Goal: Find contact information: Find contact information

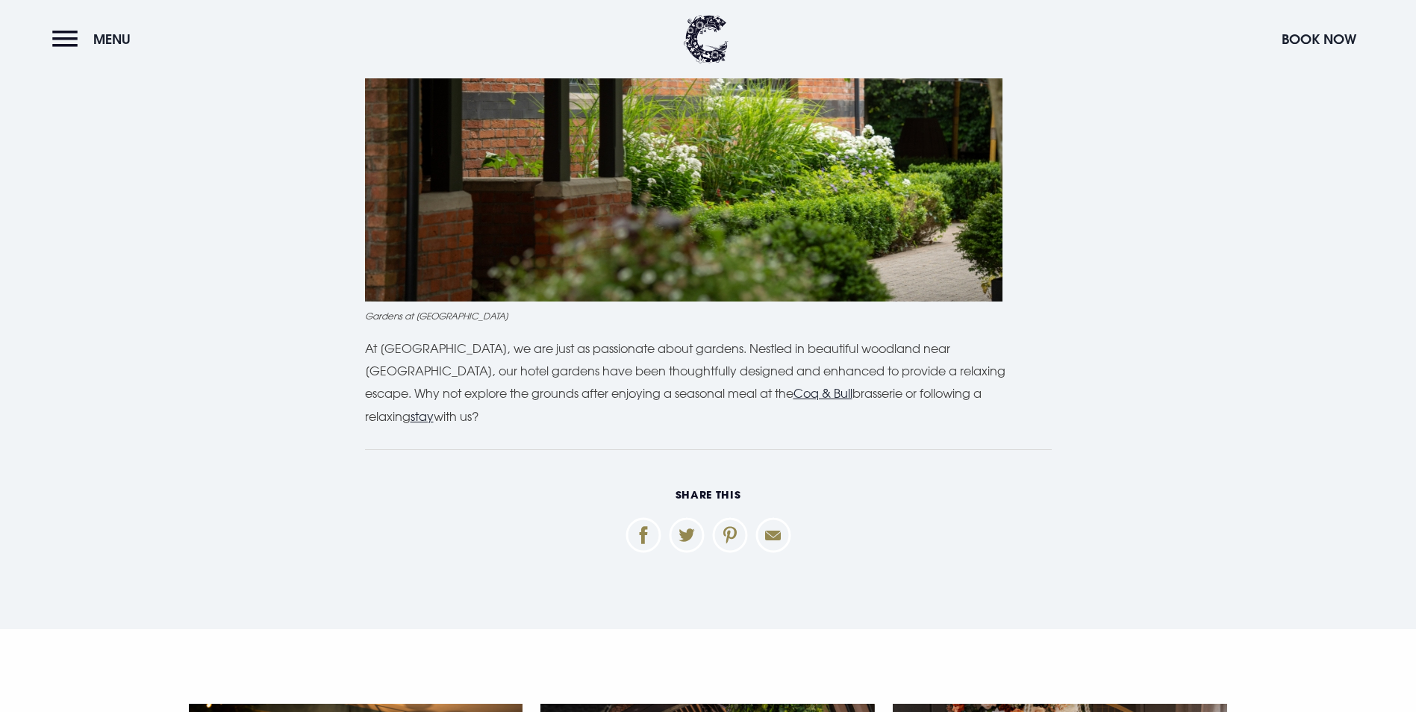
scroll to position [4255, 0]
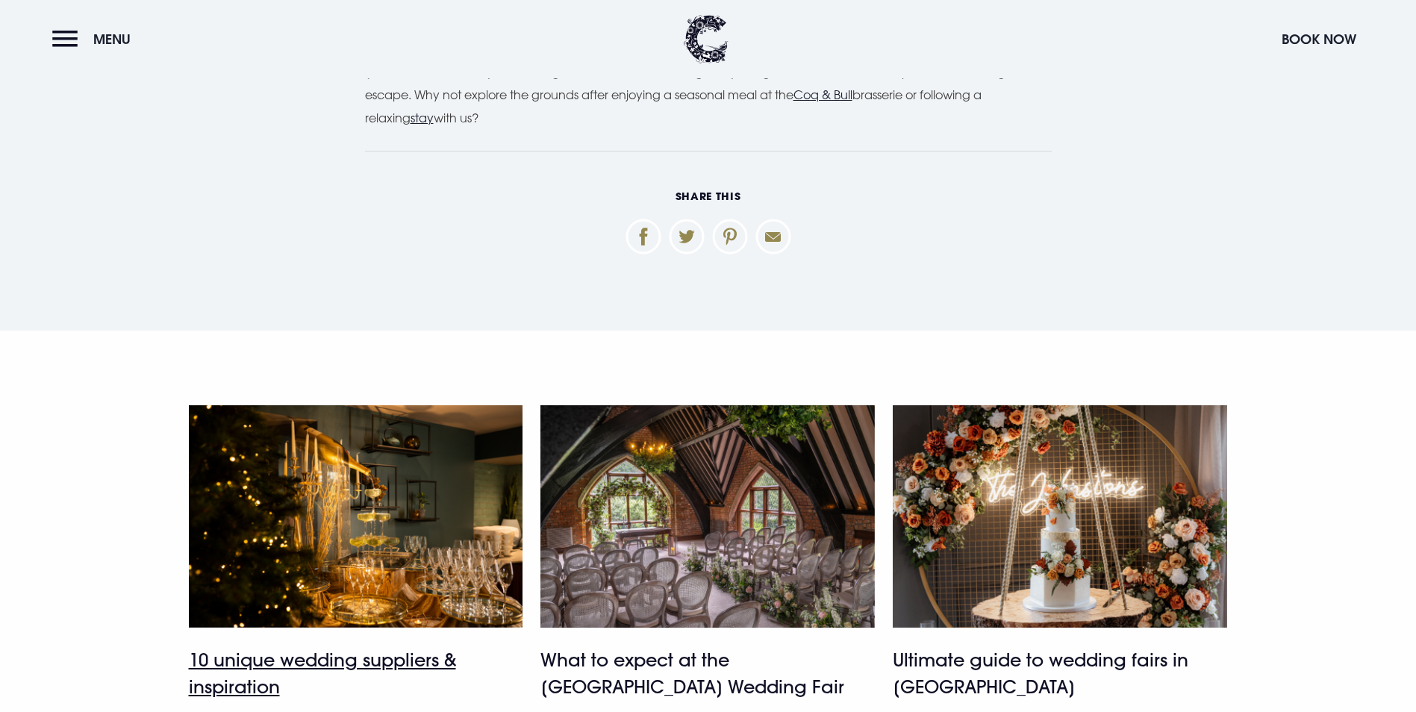
click at [258, 646] on h4 "10 unique wedding suppliers & inspiration" at bounding box center [356, 673] width 334 height 54
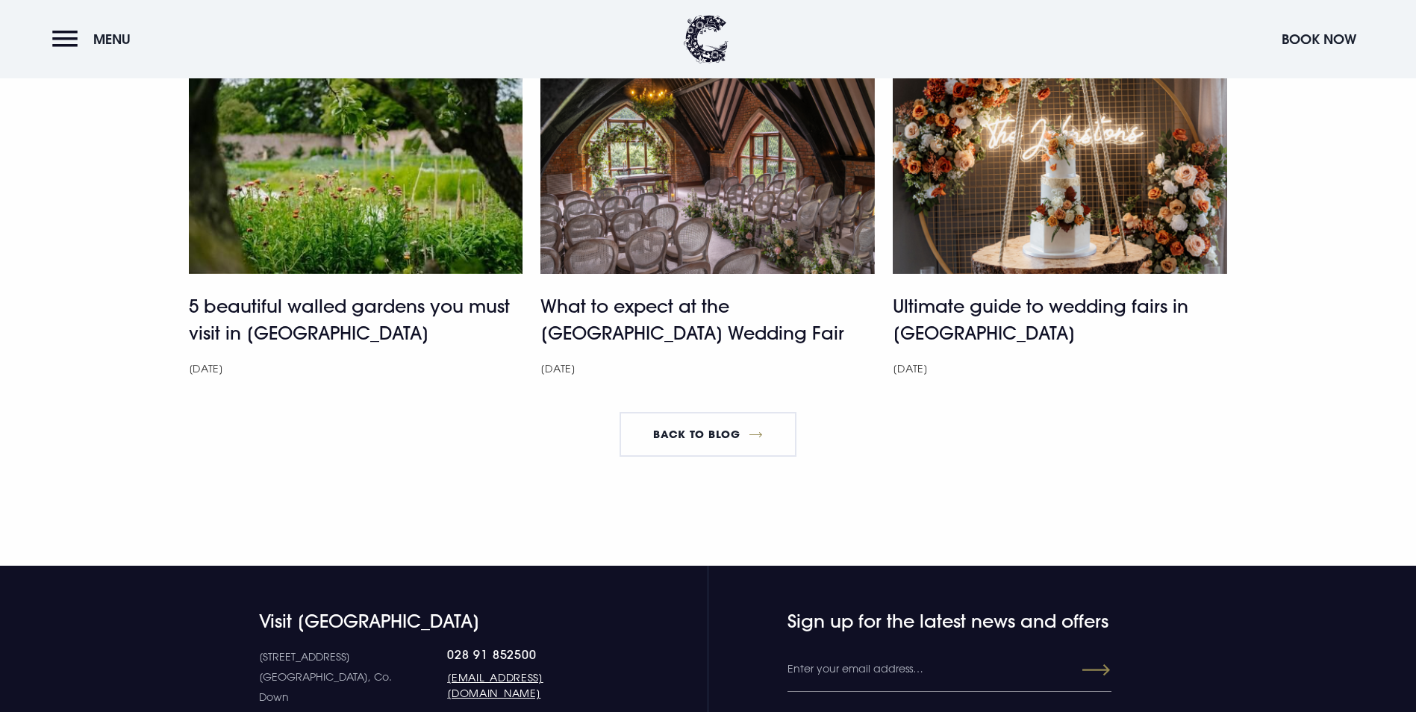
scroll to position [6942, 0]
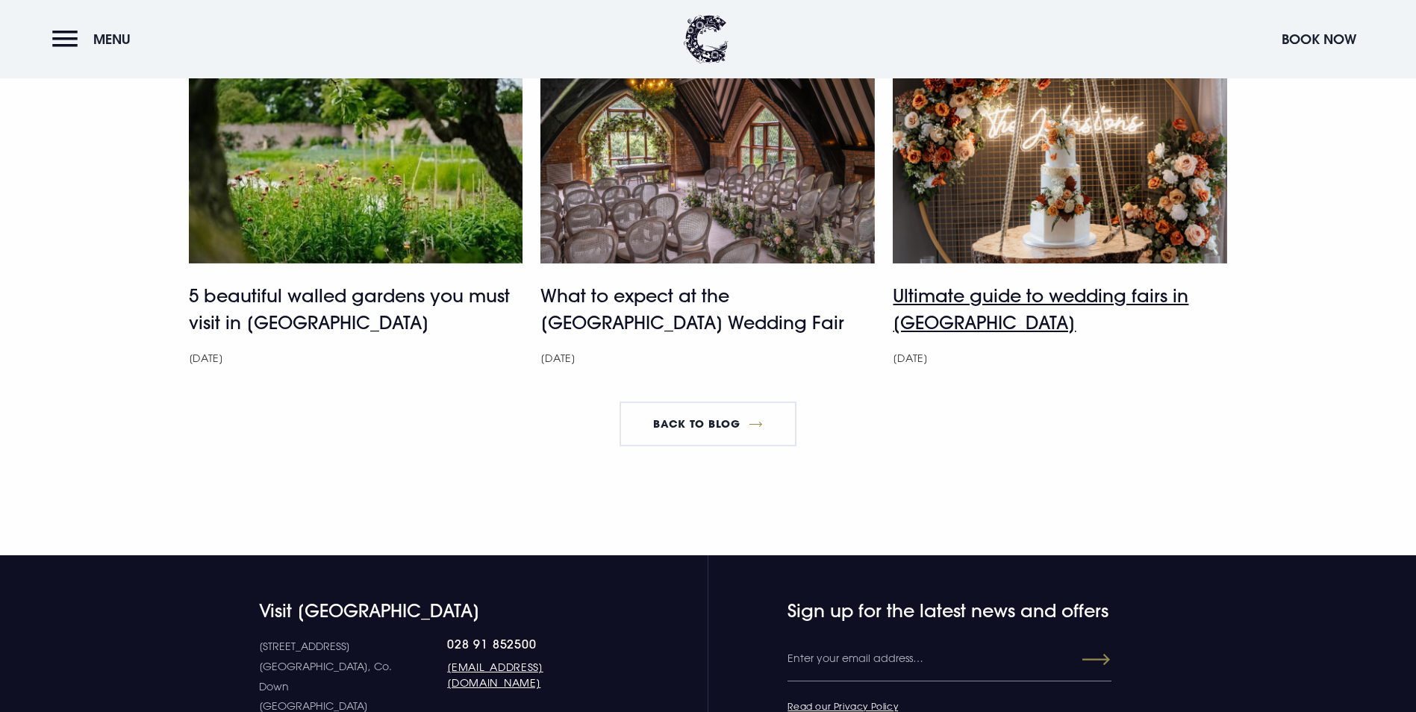
click at [993, 336] on h4 "Ultimate guide to wedding fairs in Northern Ireland" at bounding box center [1060, 309] width 334 height 54
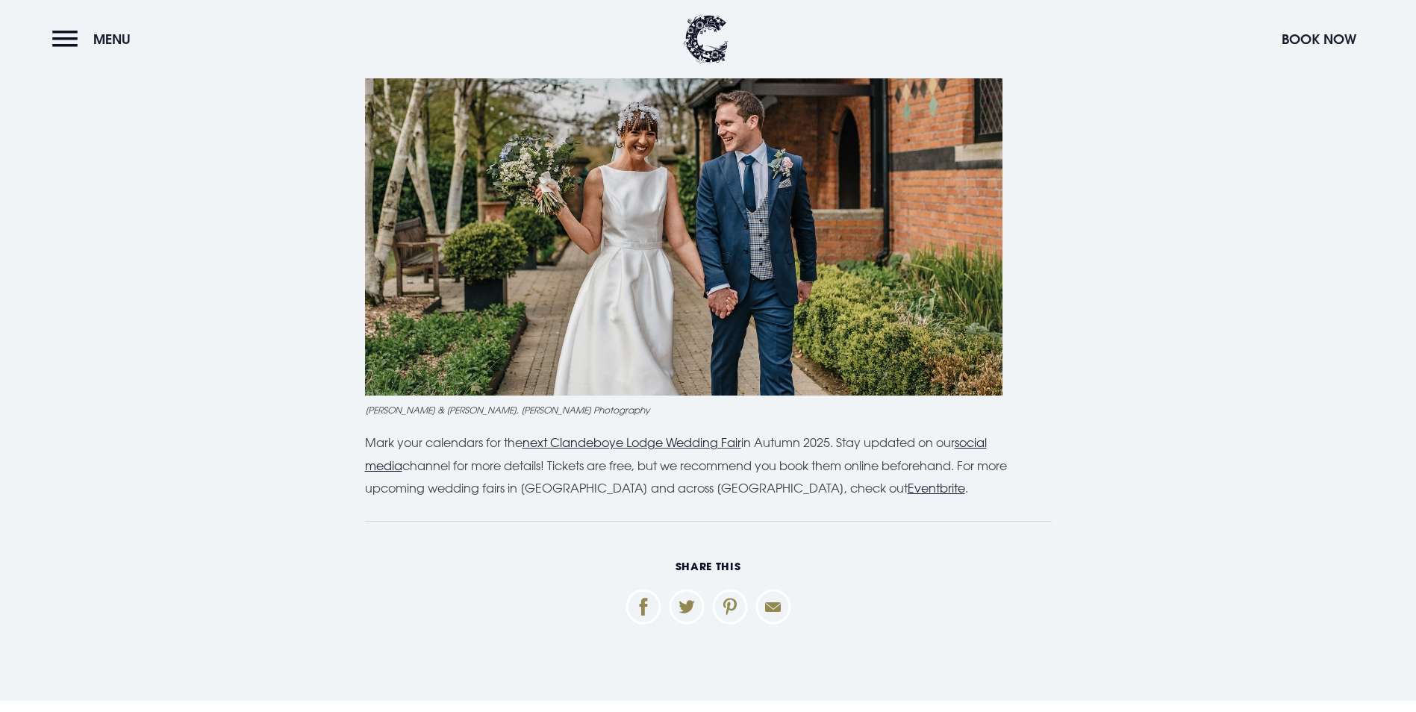
scroll to position [4255, 0]
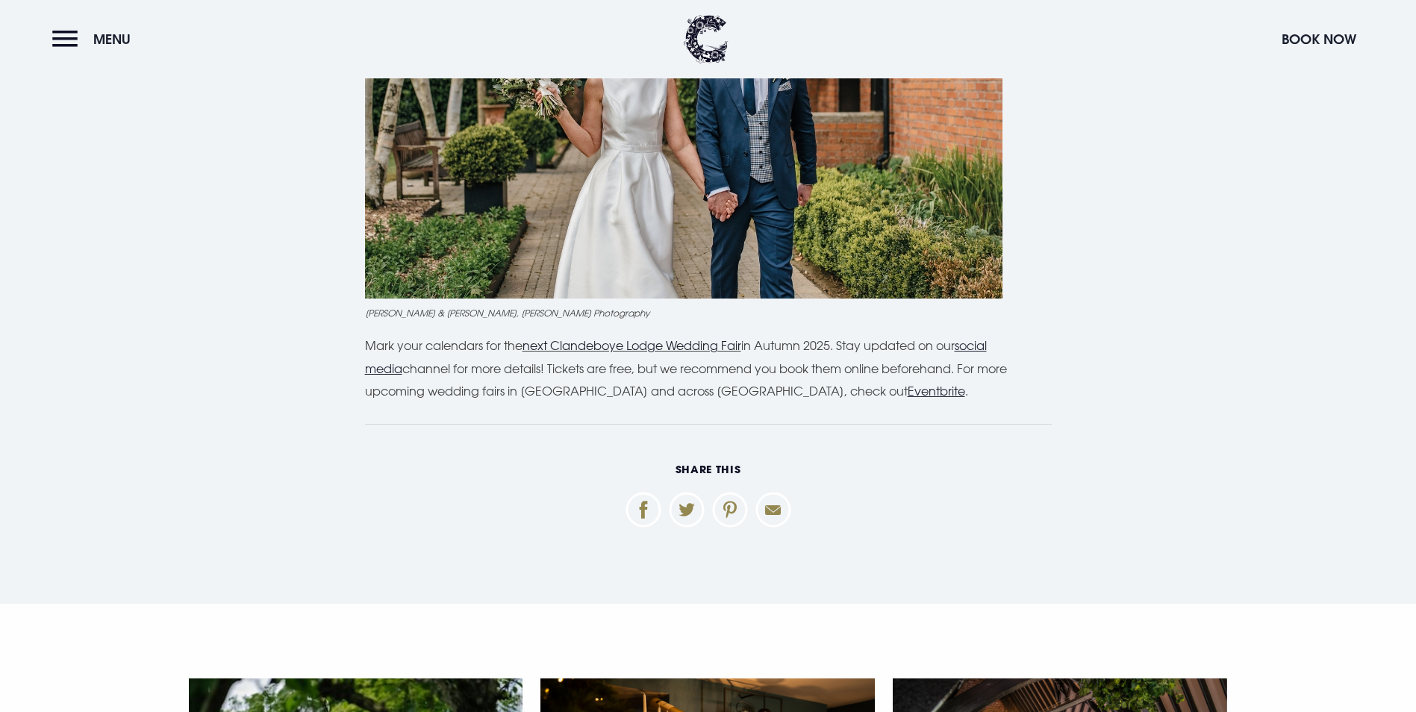
click at [609, 346] on link "next Clandeboye Lodge Wedding Fair" at bounding box center [632, 345] width 219 height 15
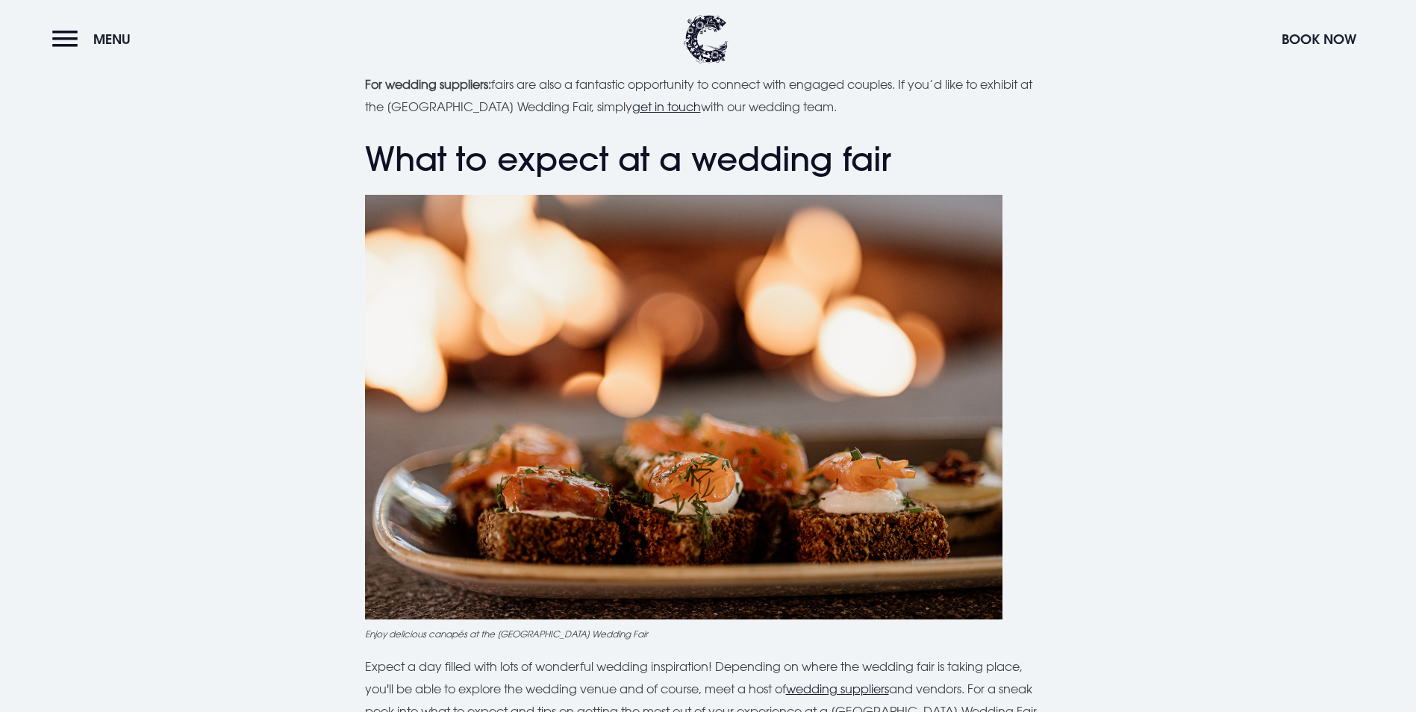
scroll to position [3135, 0]
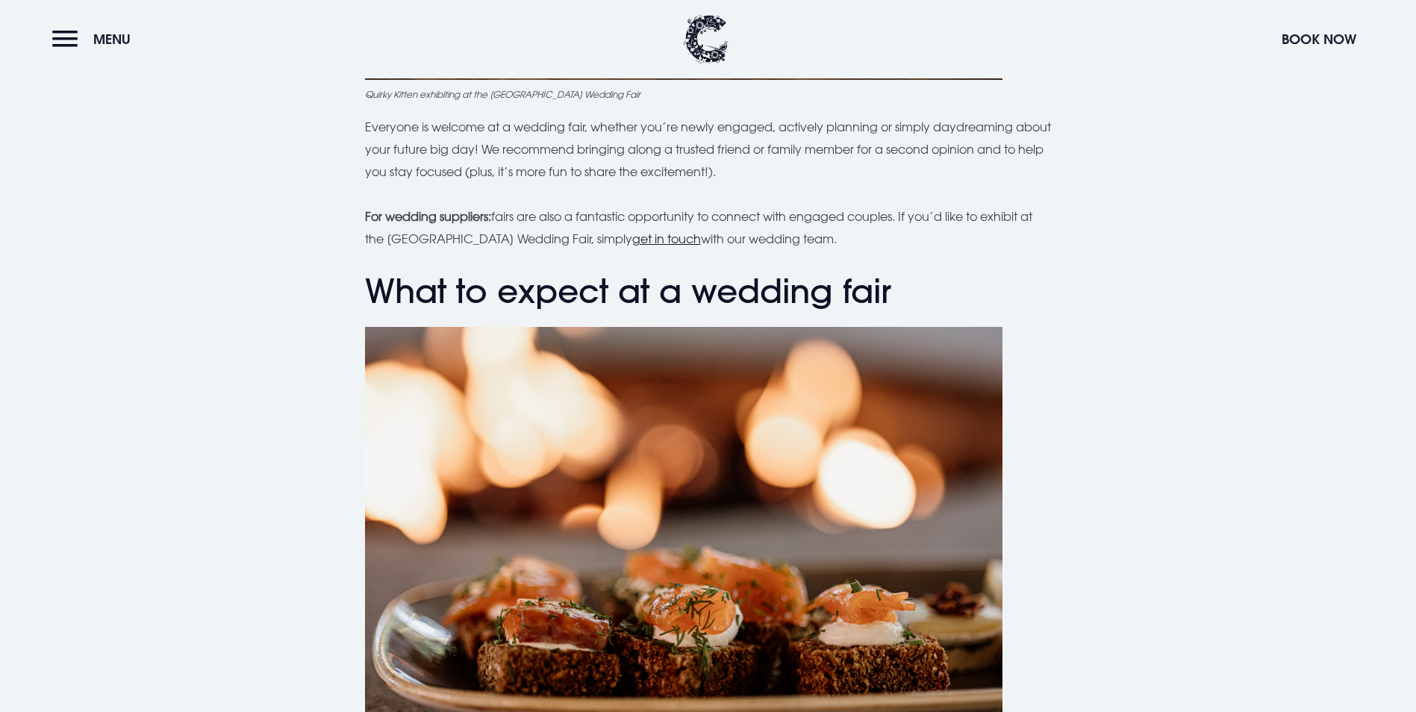
click at [667, 243] on u "get in touch" at bounding box center [666, 238] width 69 height 15
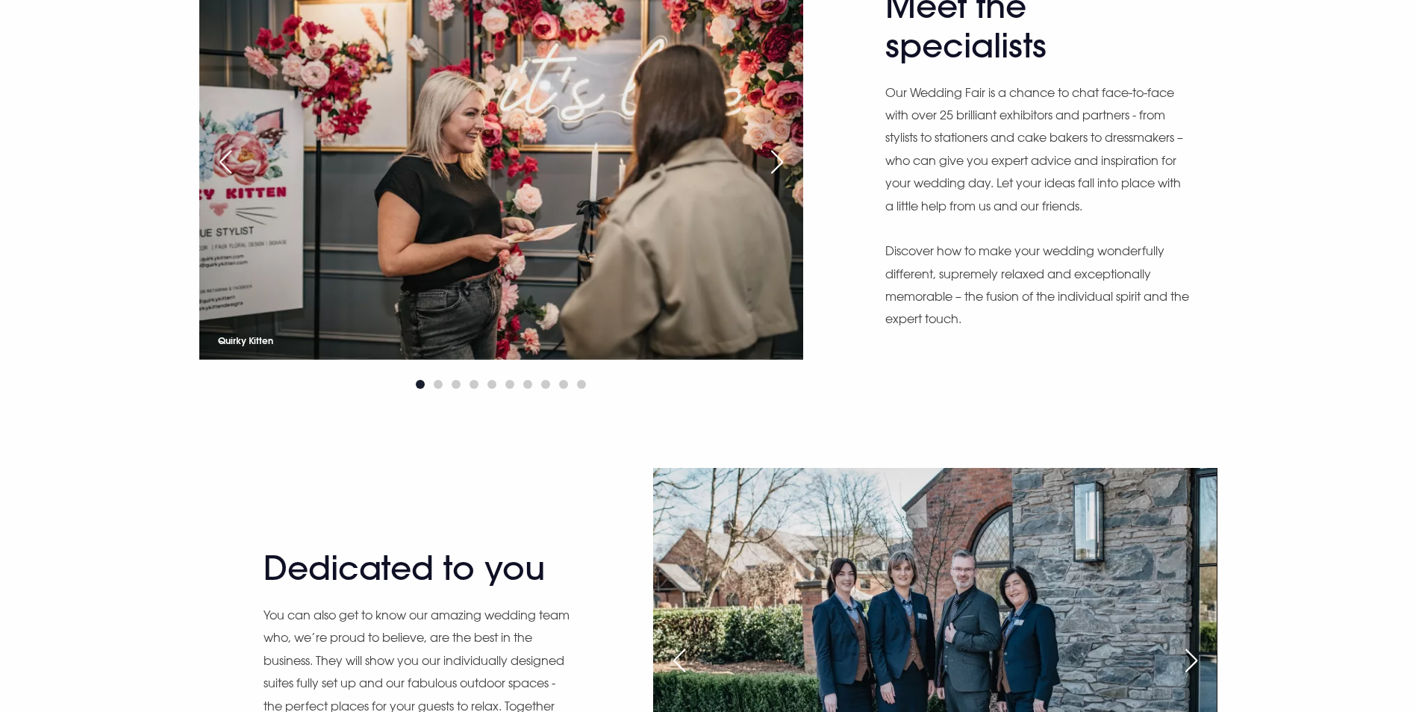
scroll to position [970, 0]
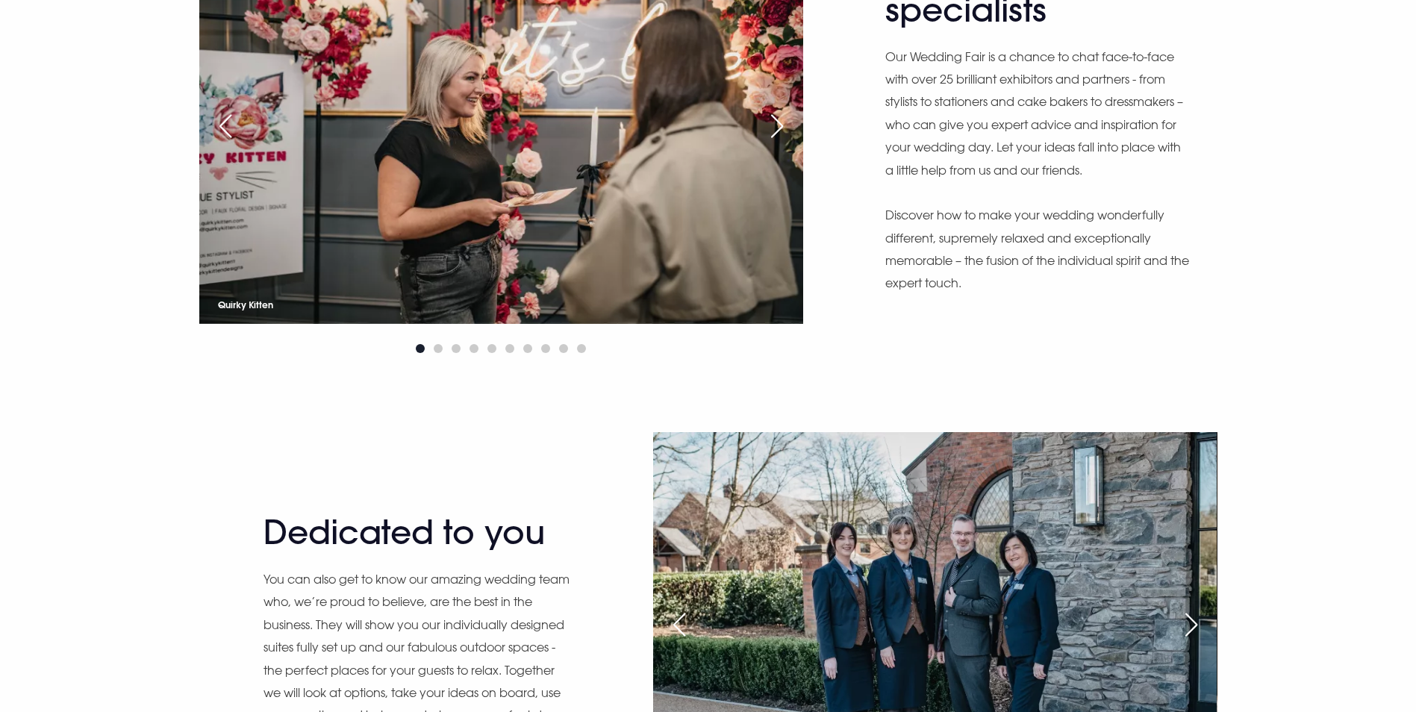
click at [776, 143] on div "Next slide" at bounding box center [776, 126] width 37 height 33
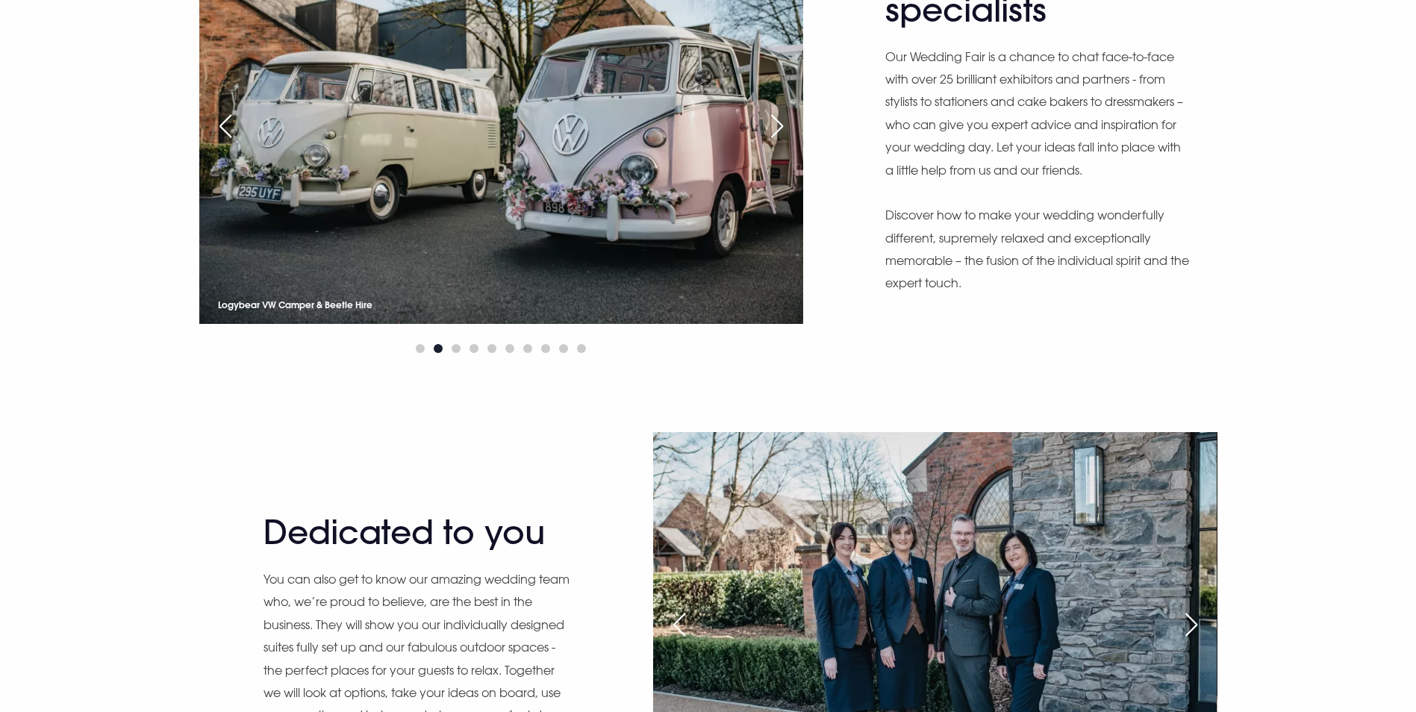
click at [776, 143] on div "Next slide" at bounding box center [776, 126] width 37 height 33
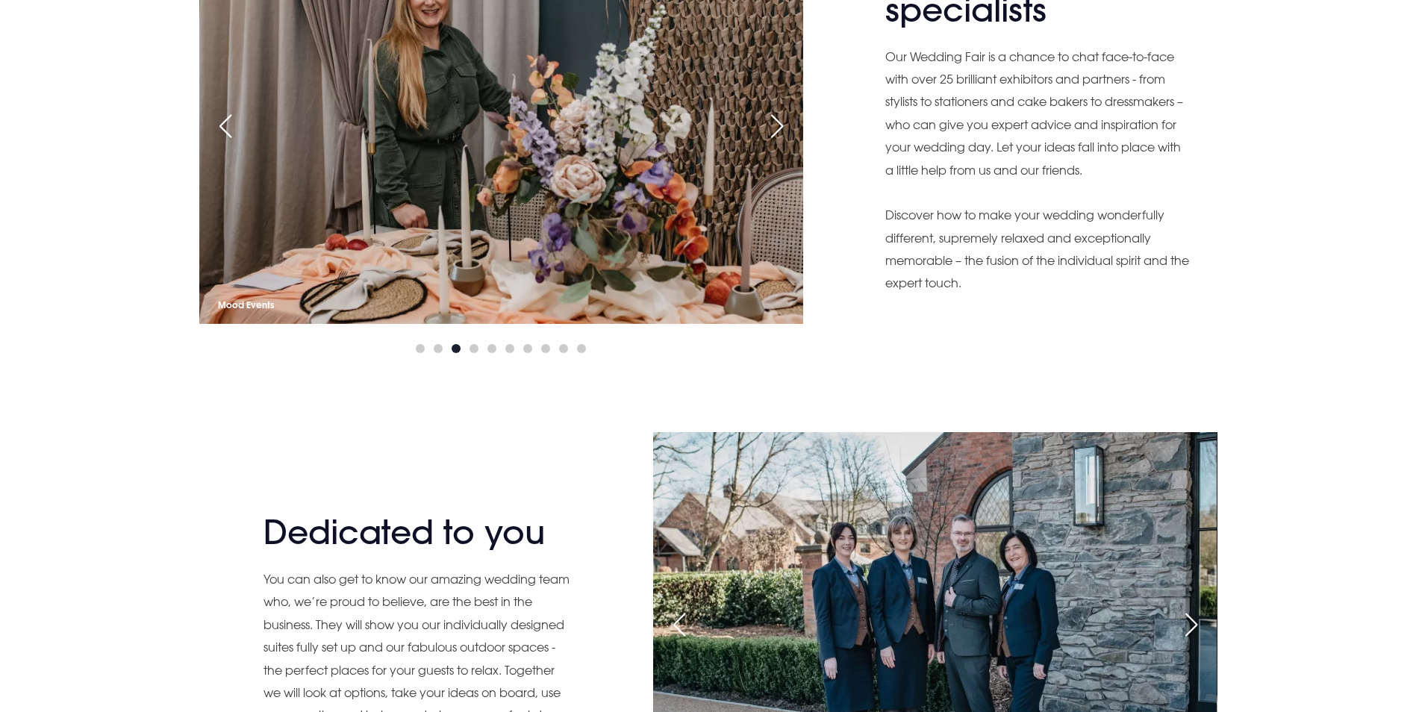
click at [776, 143] on div "Next slide" at bounding box center [776, 126] width 37 height 33
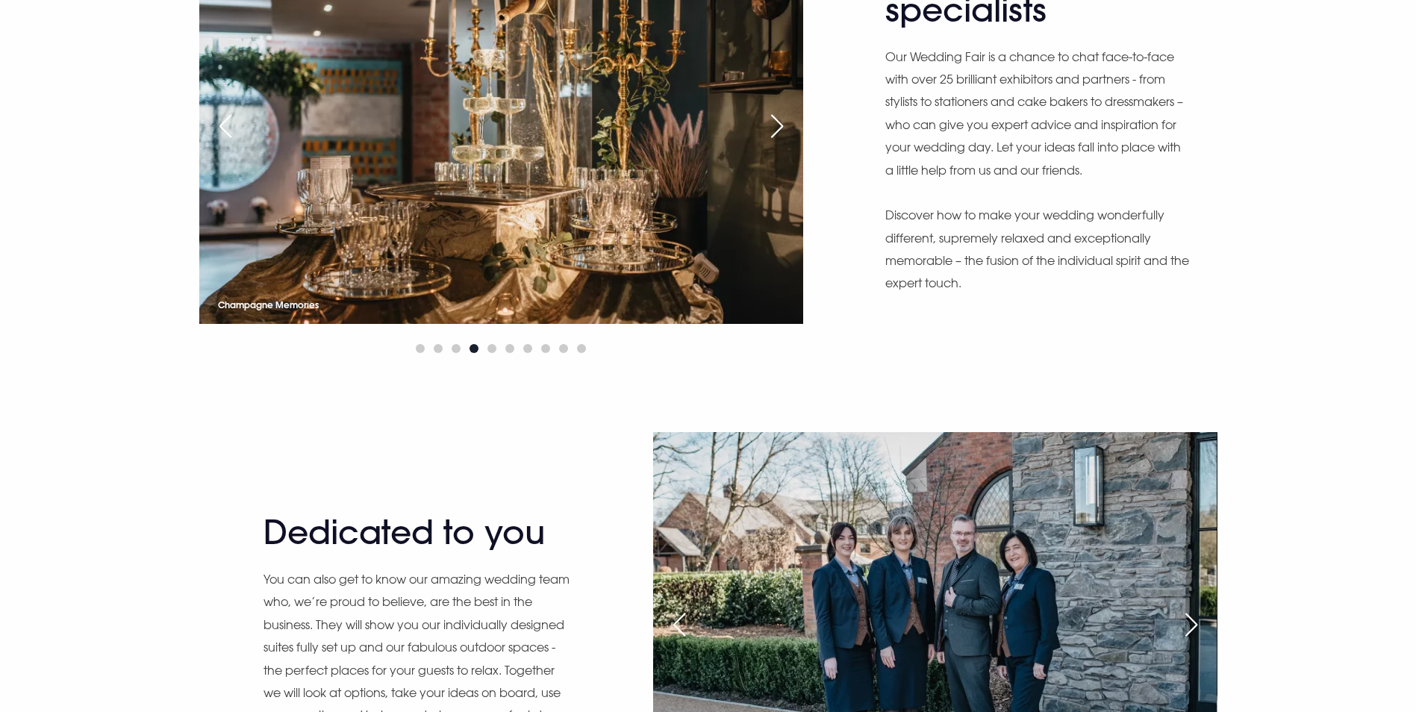
click at [776, 143] on div "Next slide" at bounding box center [776, 126] width 37 height 33
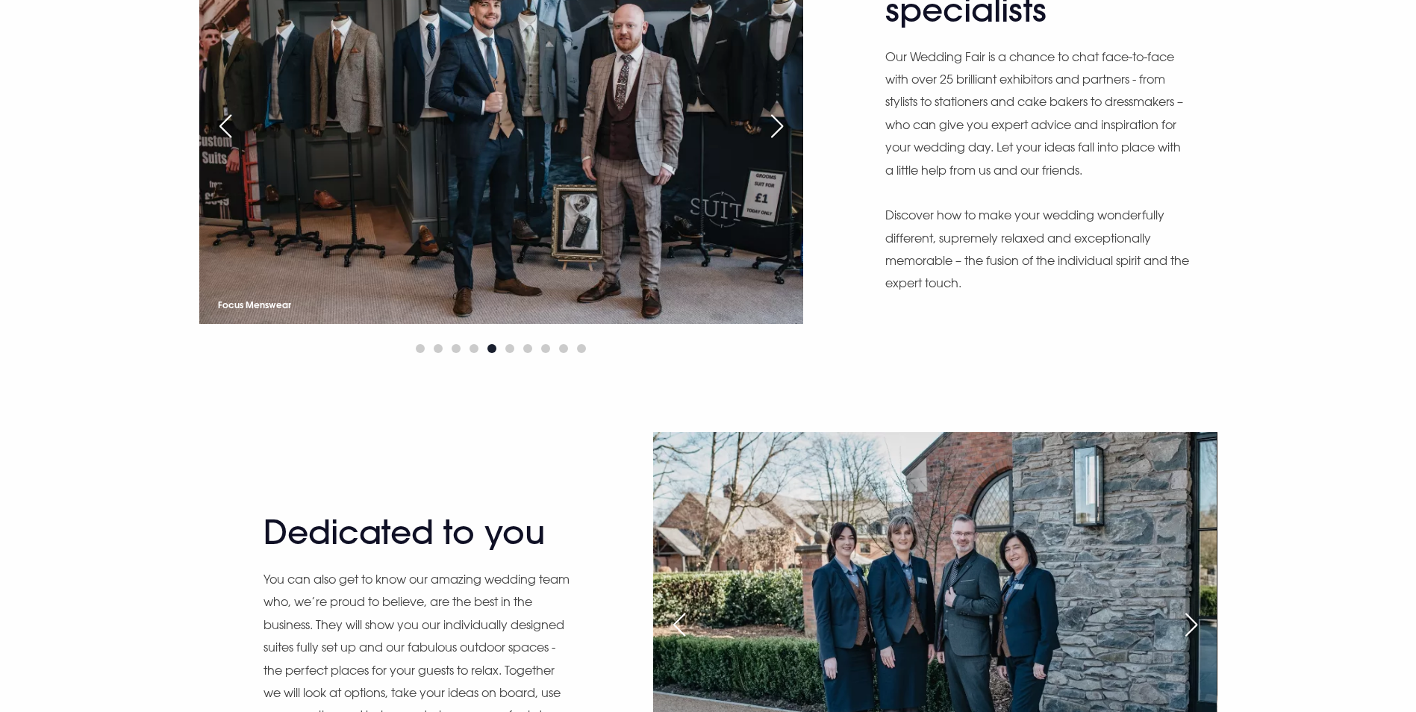
click at [776, 143] on div "Next slide" at bounding box center [776, 126] width 37 height 33
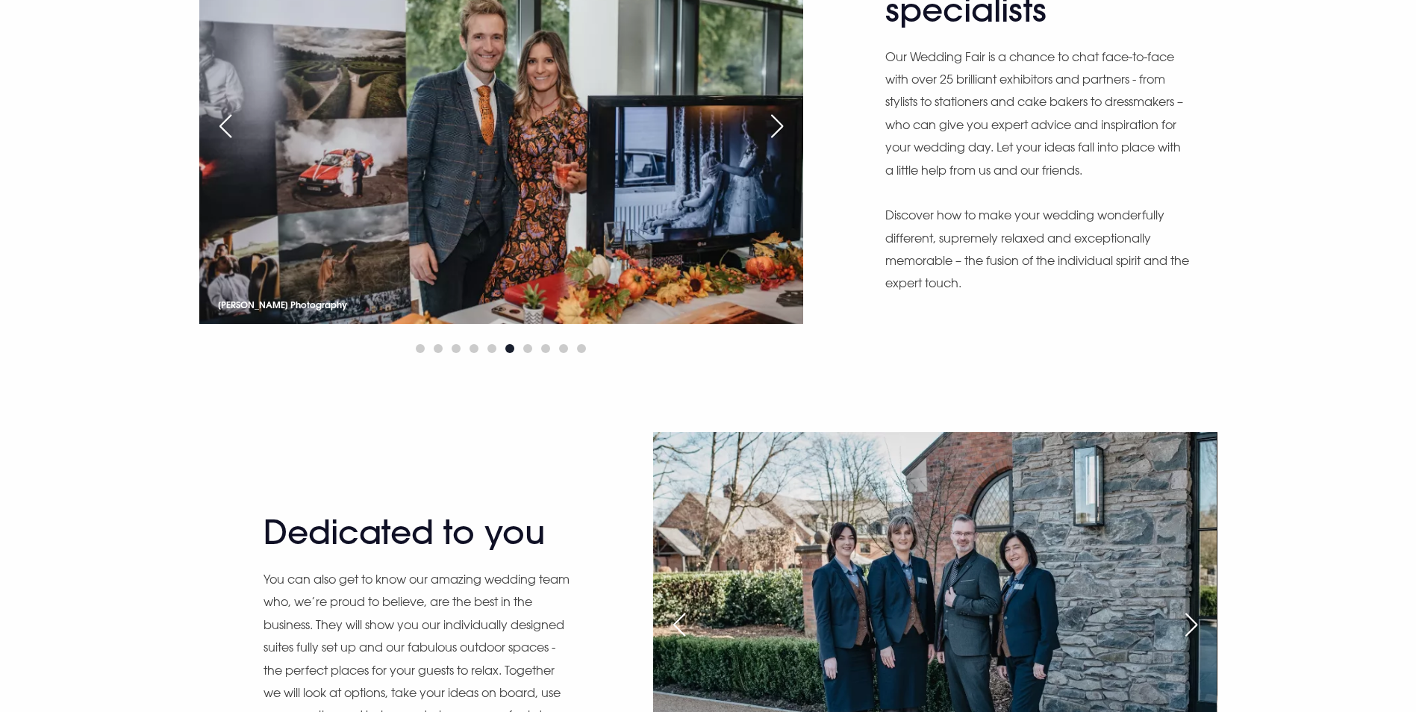
click at [776, 143] on div "Next slide" at bounding box center [776, 126] width 37 height 33
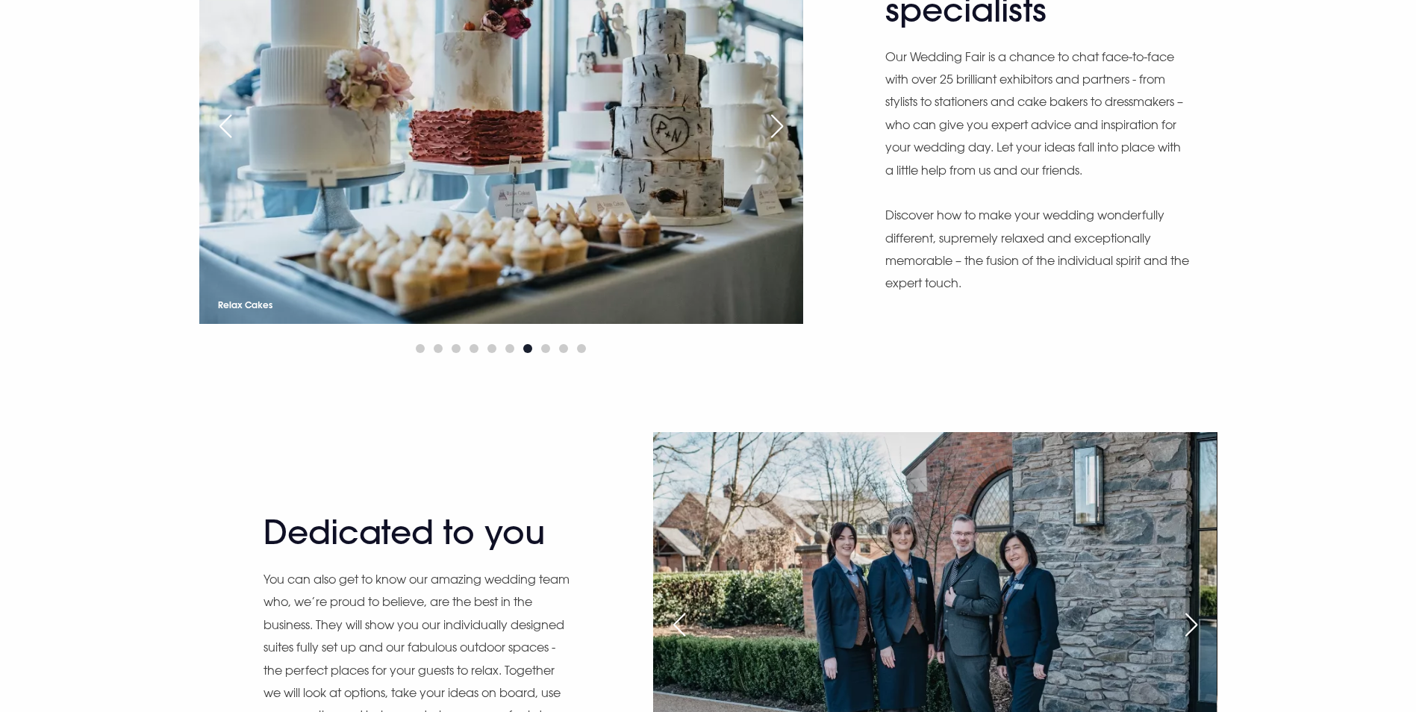
click at [776, 143] on div "Next slide" at bounding box center [776, 126] width 37 height 33
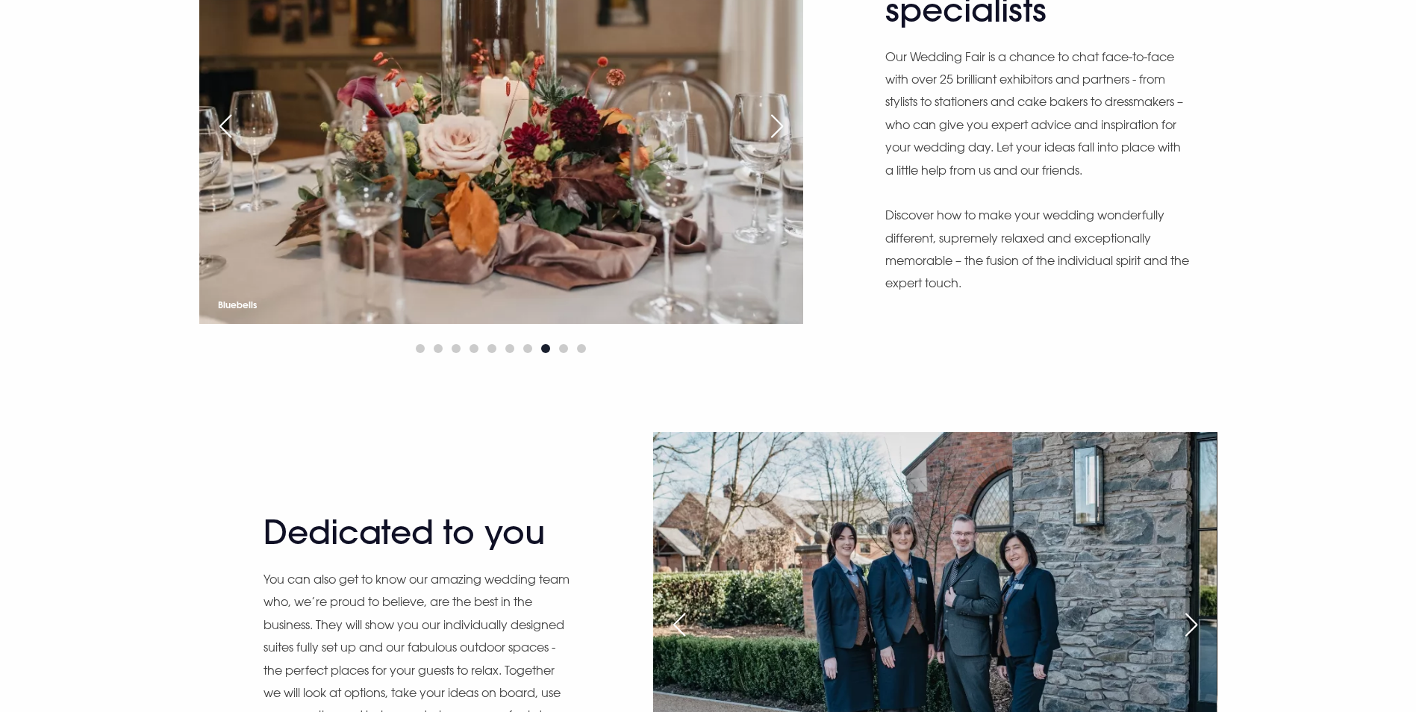
click at [776, 143] on div "Next slide" at bounding box center [776, 126] width 37 height 33
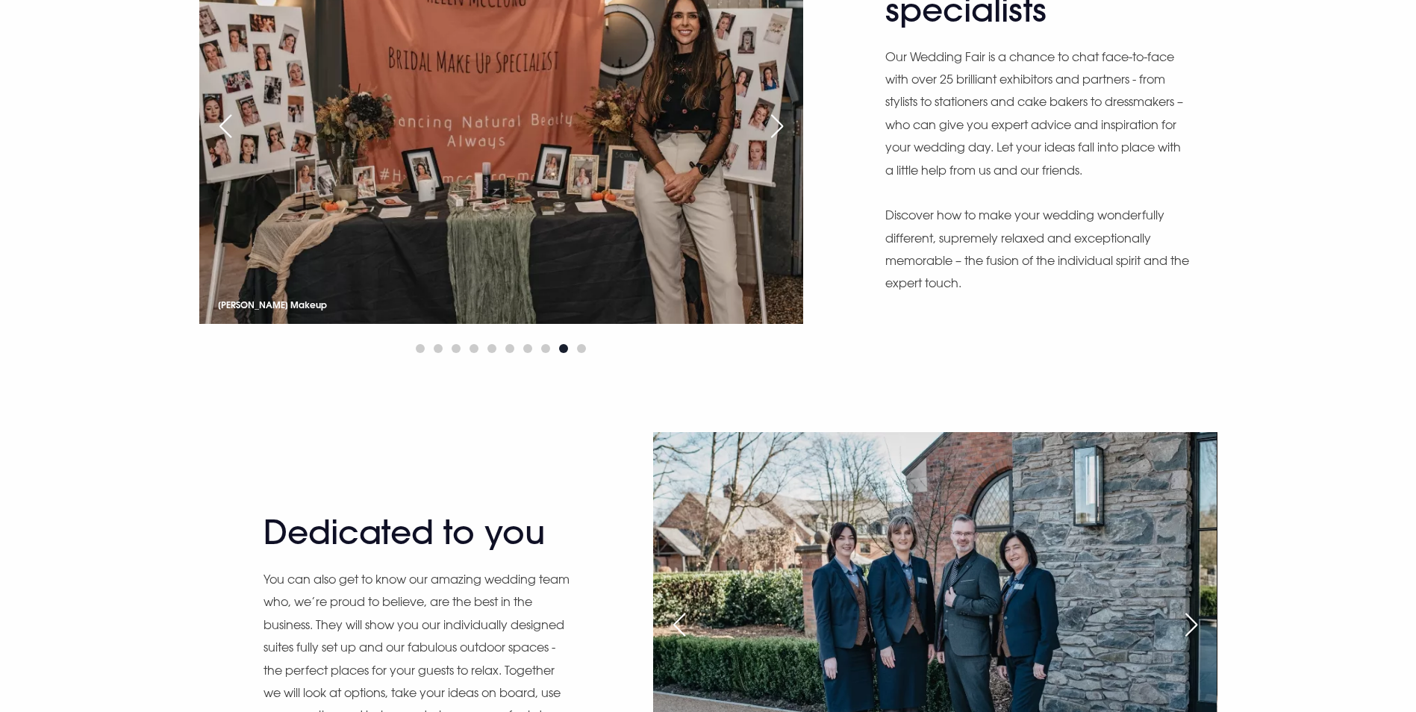
click at [776, 143] on div "Next slide" at bounding box center [776, 126] width 37 height 33
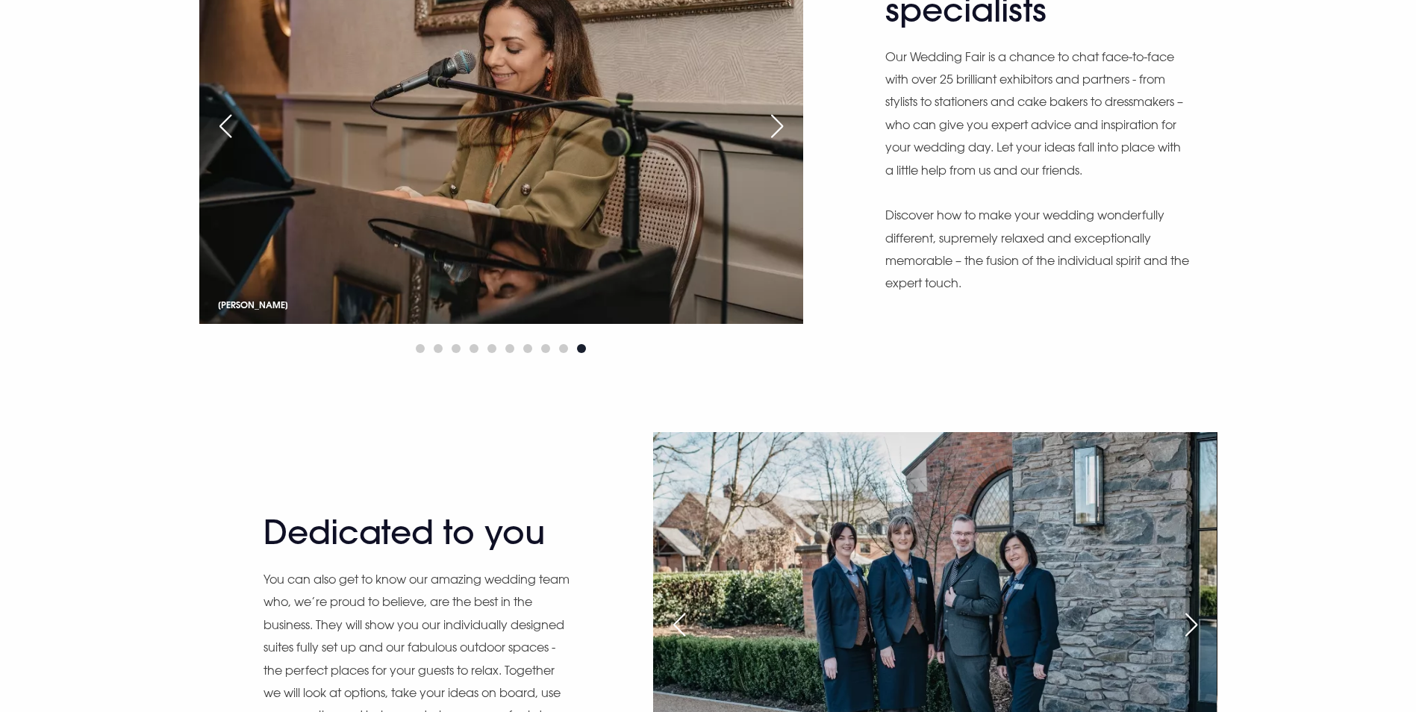
click at [776, 143] on div "Next slide" at bounding box center [776, 126] width 37 height 33
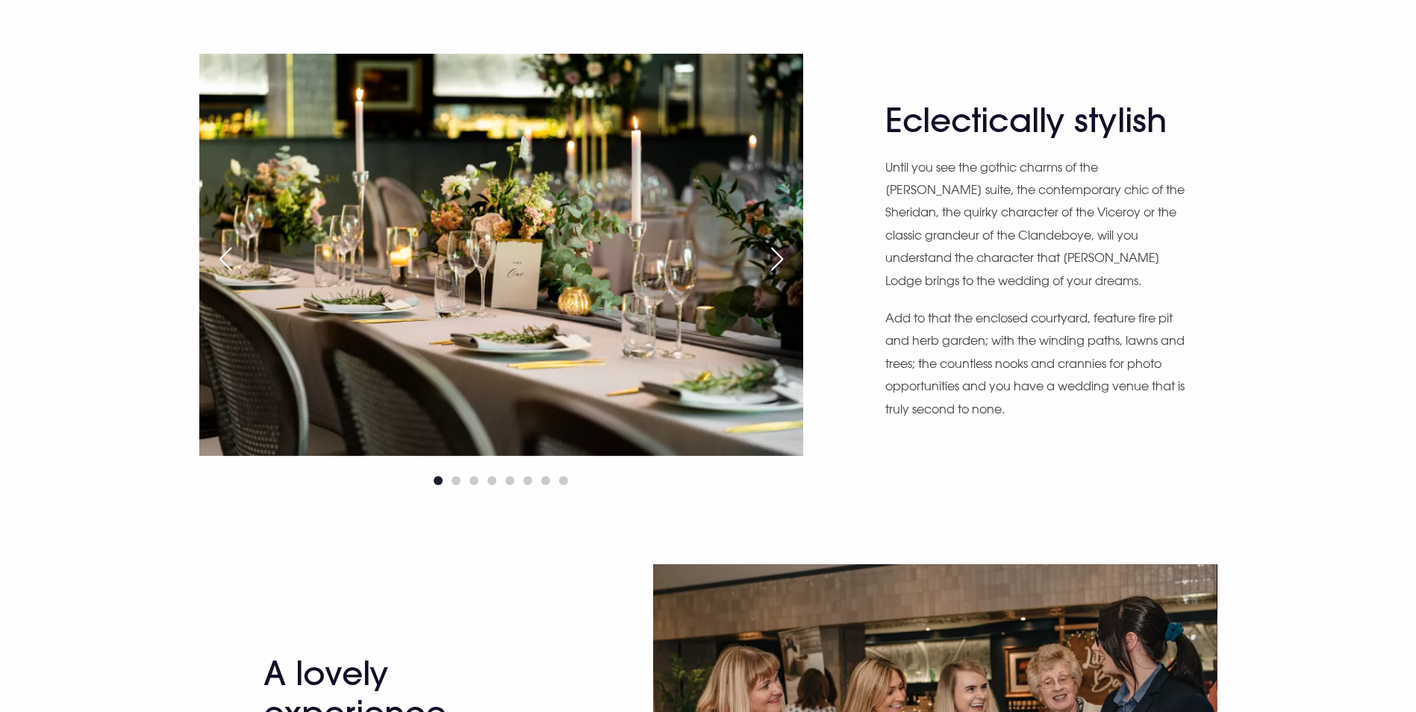
scroll to position [1941, 0]
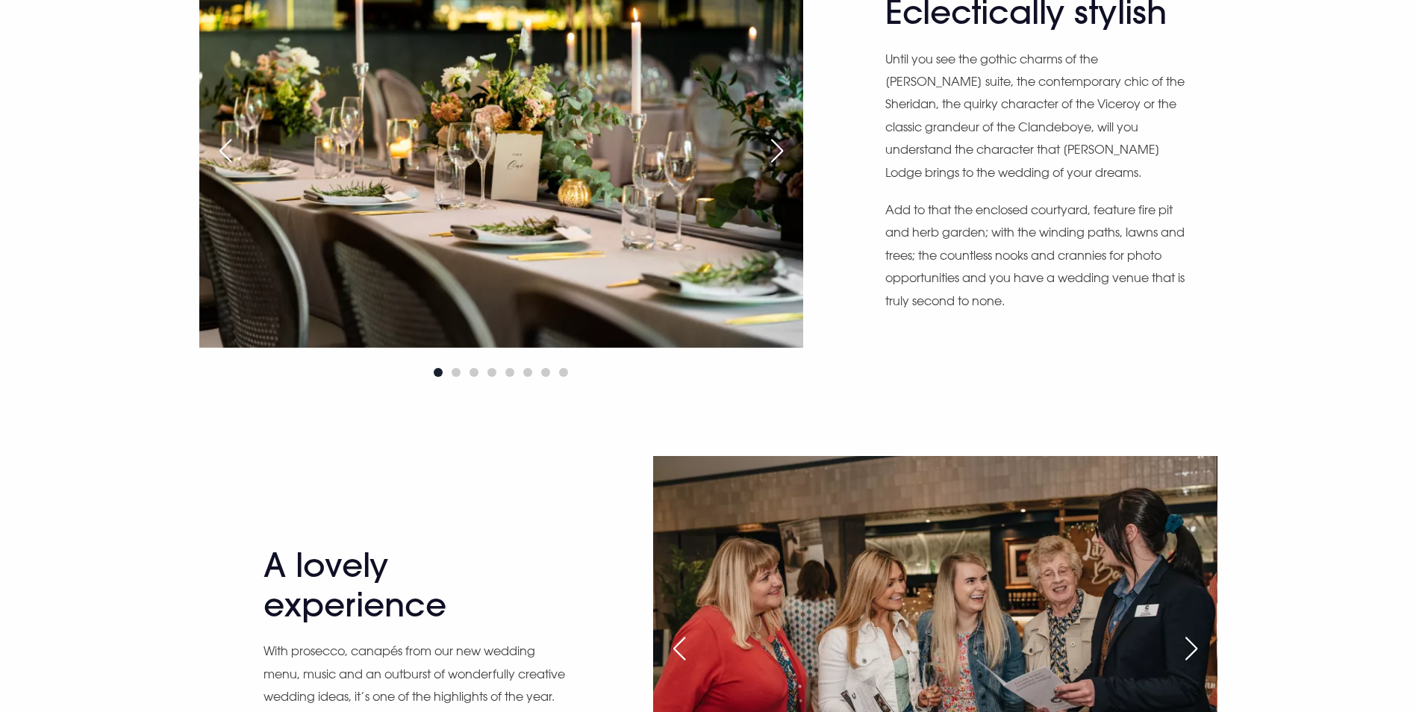
click at [779, 167] on div "Next slide" at bounding box center [776, 150] width 37 height 33
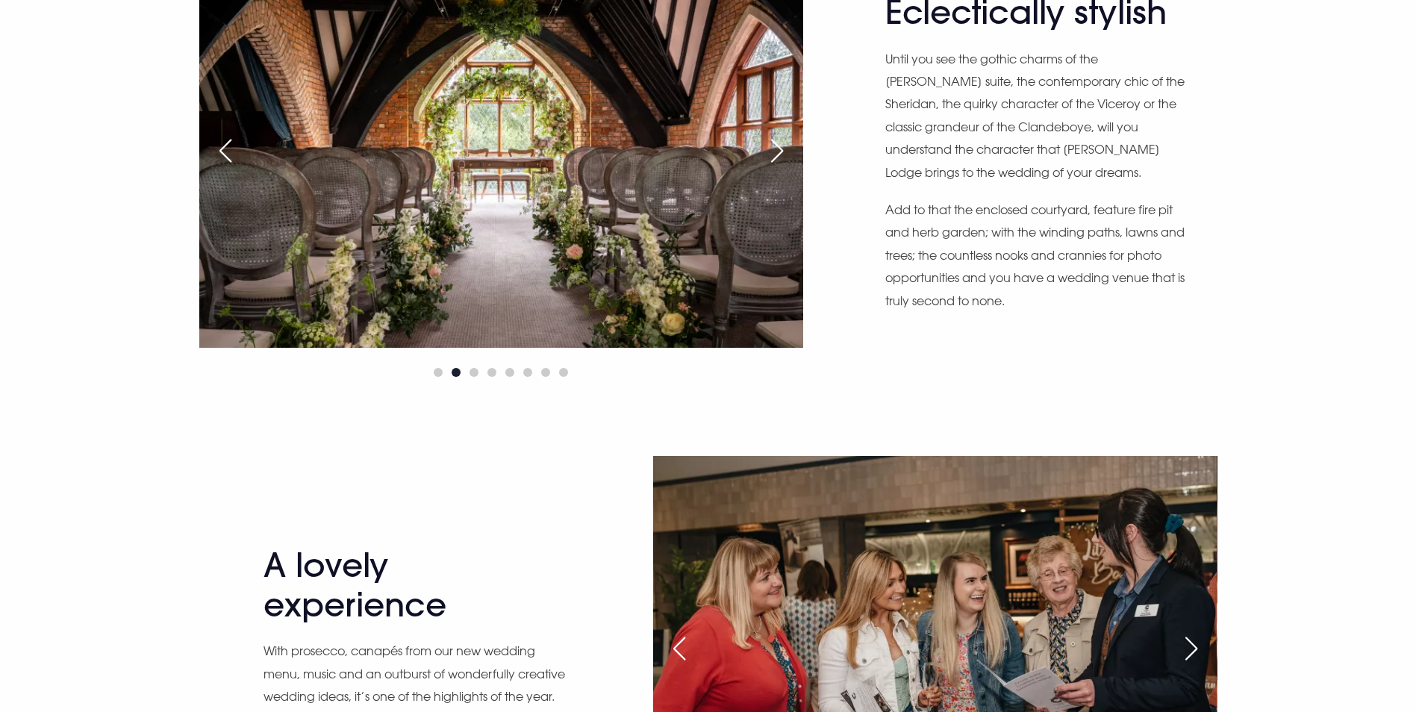
click at [779, 167] on div "Next slide" at bounding box center [776, 150] width 37 height 33
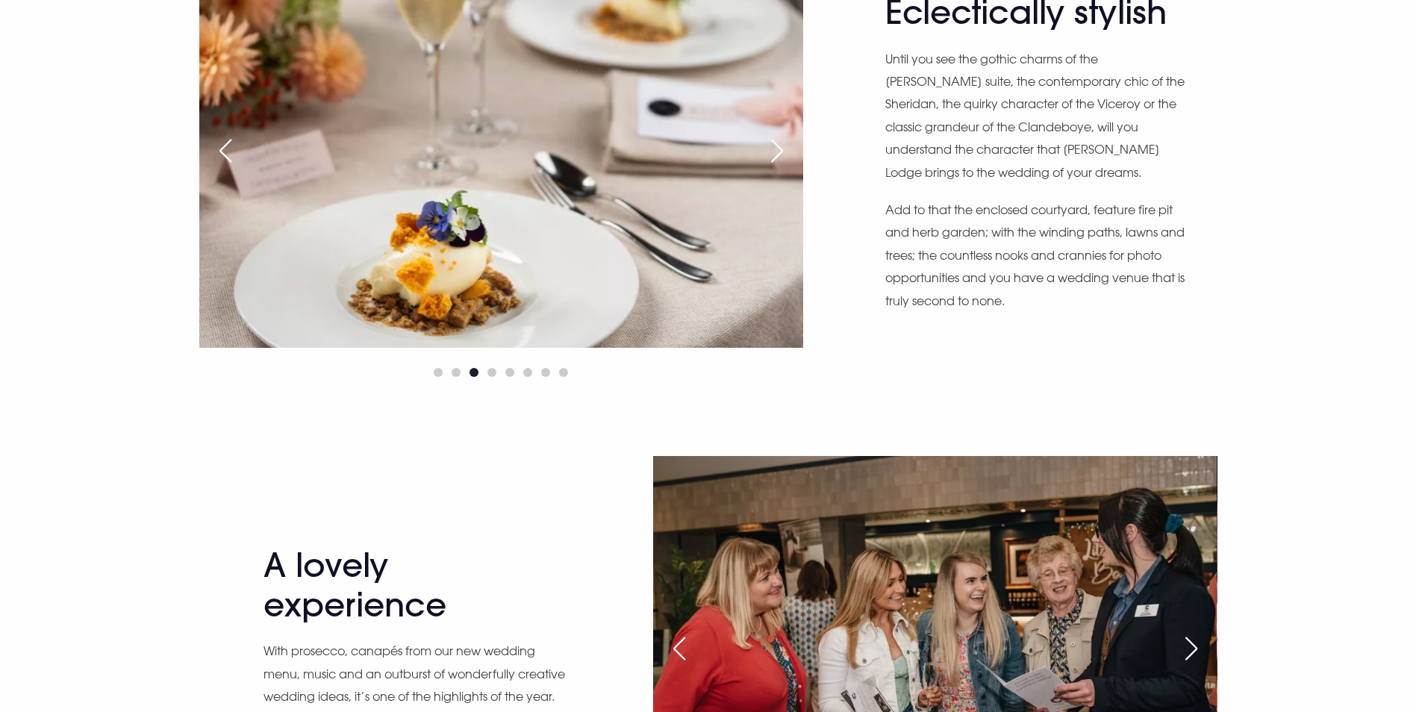
click at [779, 167] on div "Next slide" at bounding box center [776, 150] width 37 height 33
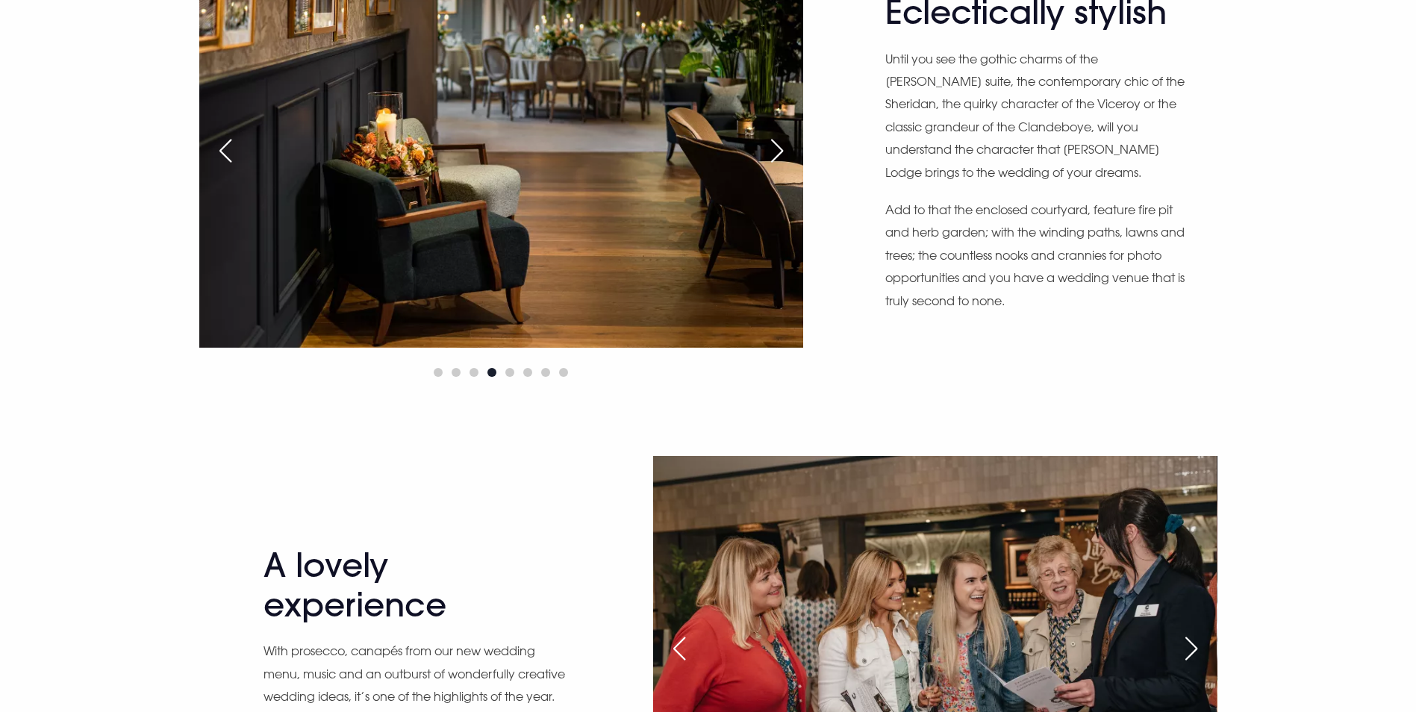
click at [779, 167] on div "Next slide" at bounding box center [776, 150] width 37 height 33
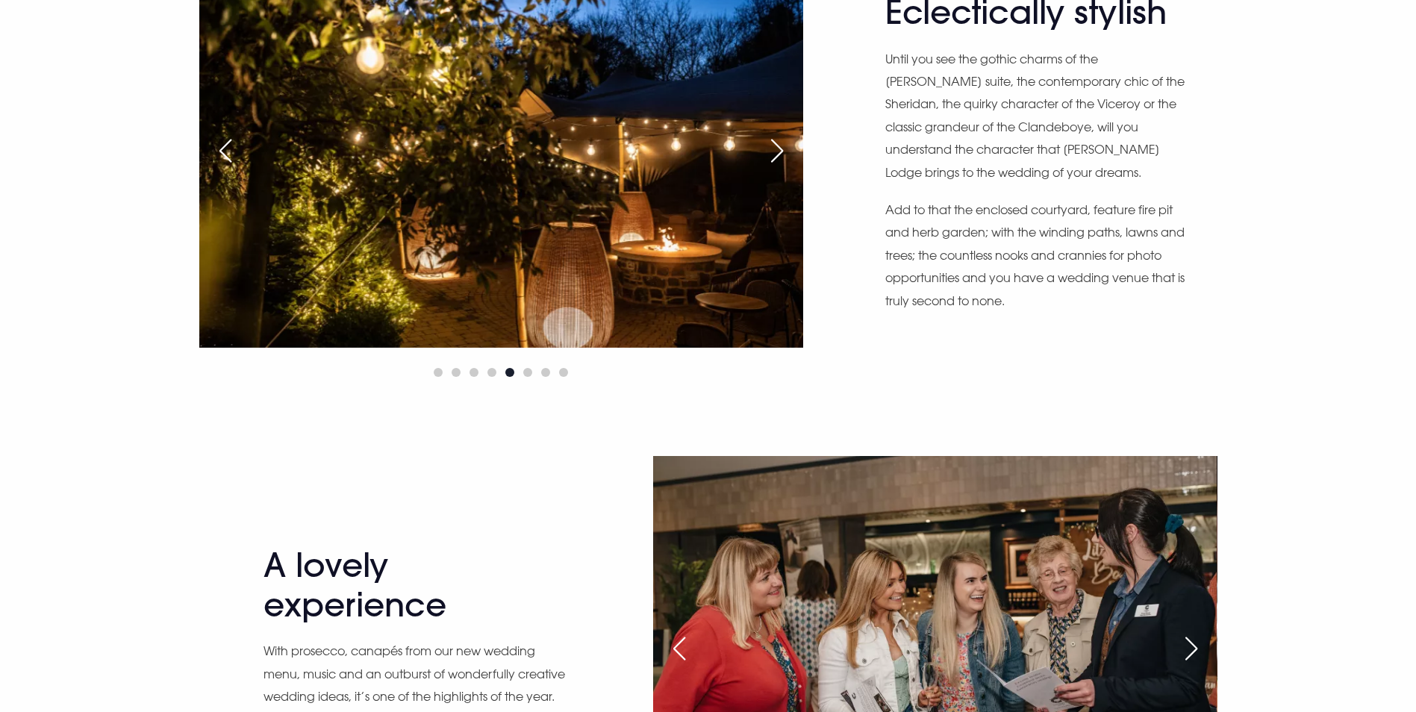
click at [779, 167] on div "Next slide" at bounding box center [776, 150] width 37 height 33
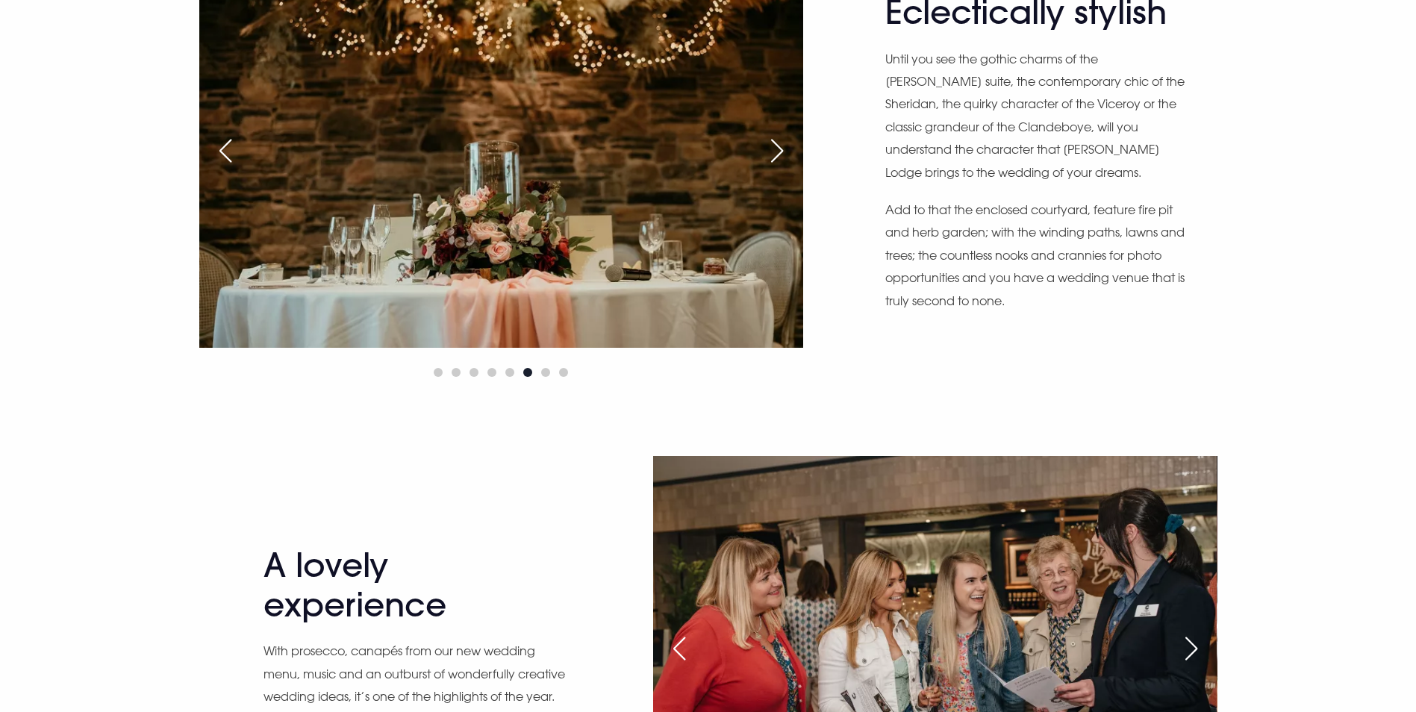
scroll to position [1940, 0]
click at [779, 168] on div "Next slide" at bounding box center [776, 151] width 37 height 33
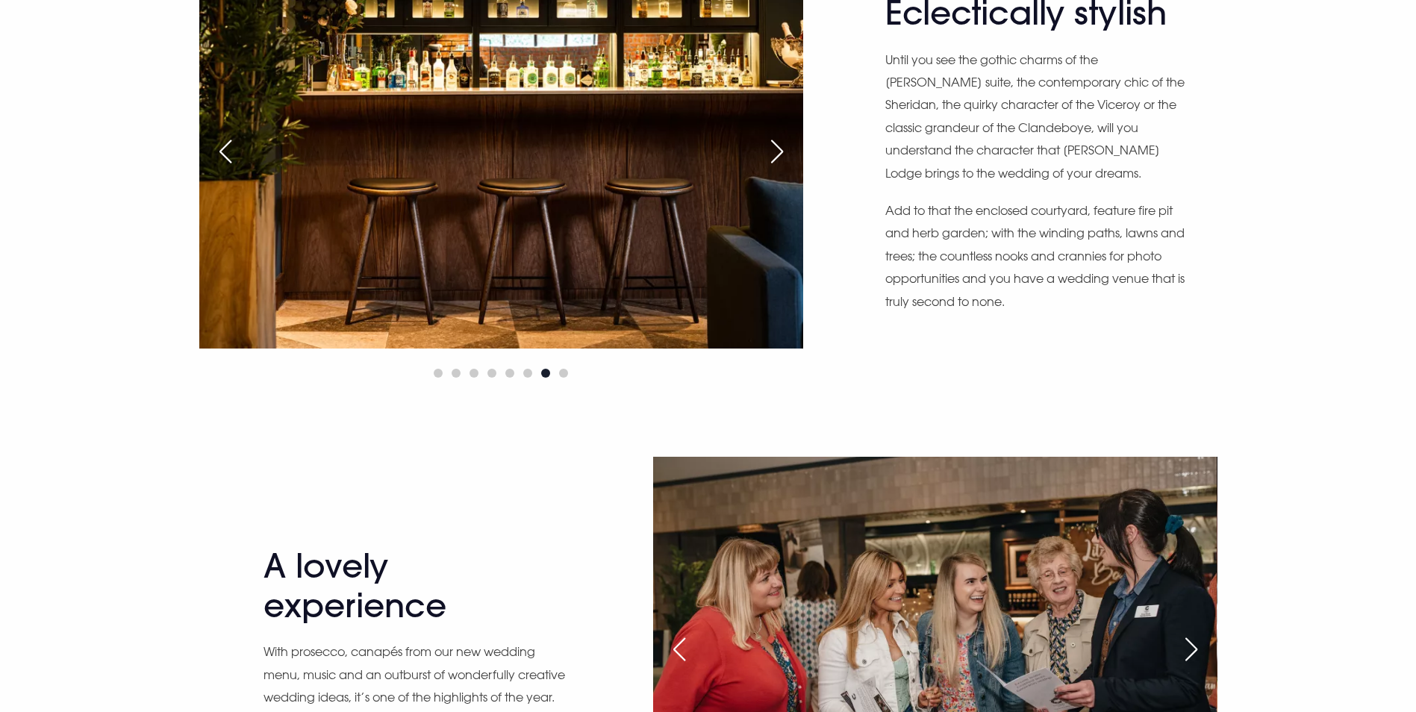
click at [779, 168] on div "Next slide" at bounding box center [776, 151] width 37 height 33
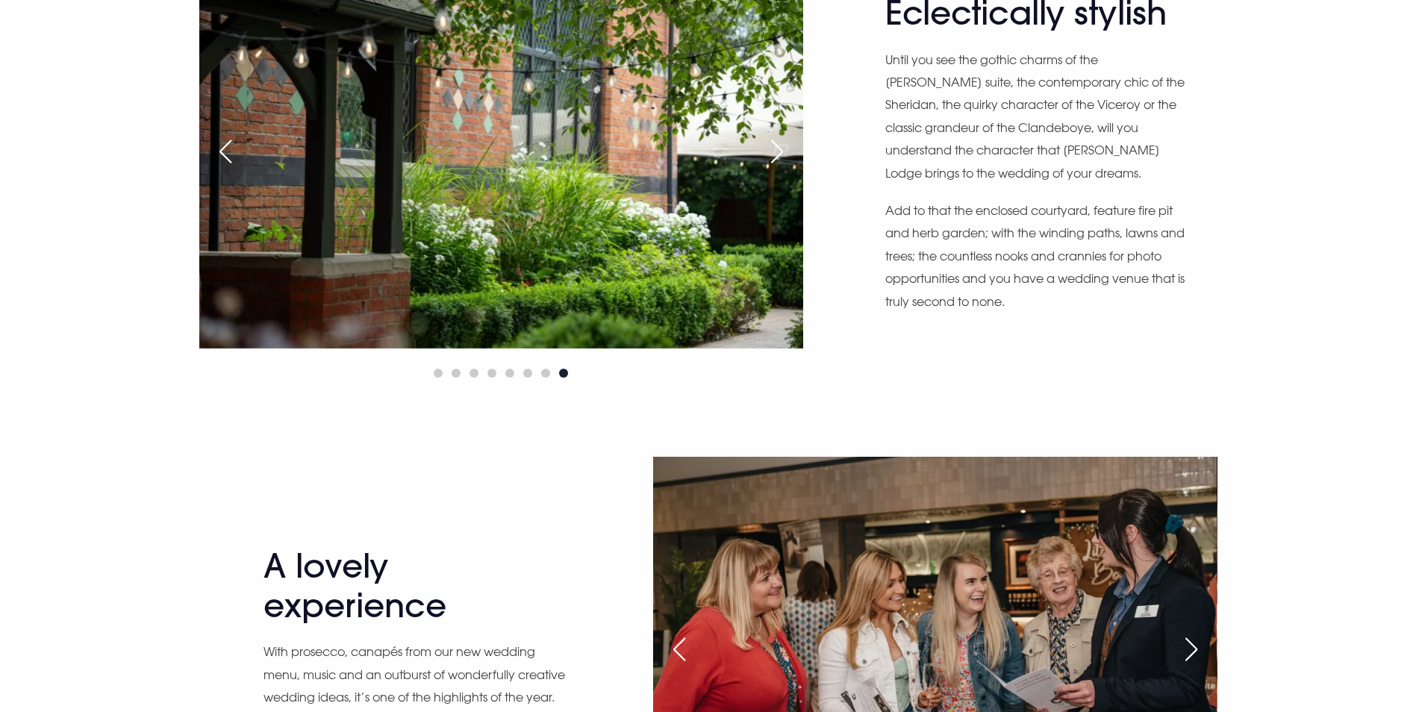
click at [779, 168] on div "Next slide" at bounding box center [776, 151] width 37 height 33
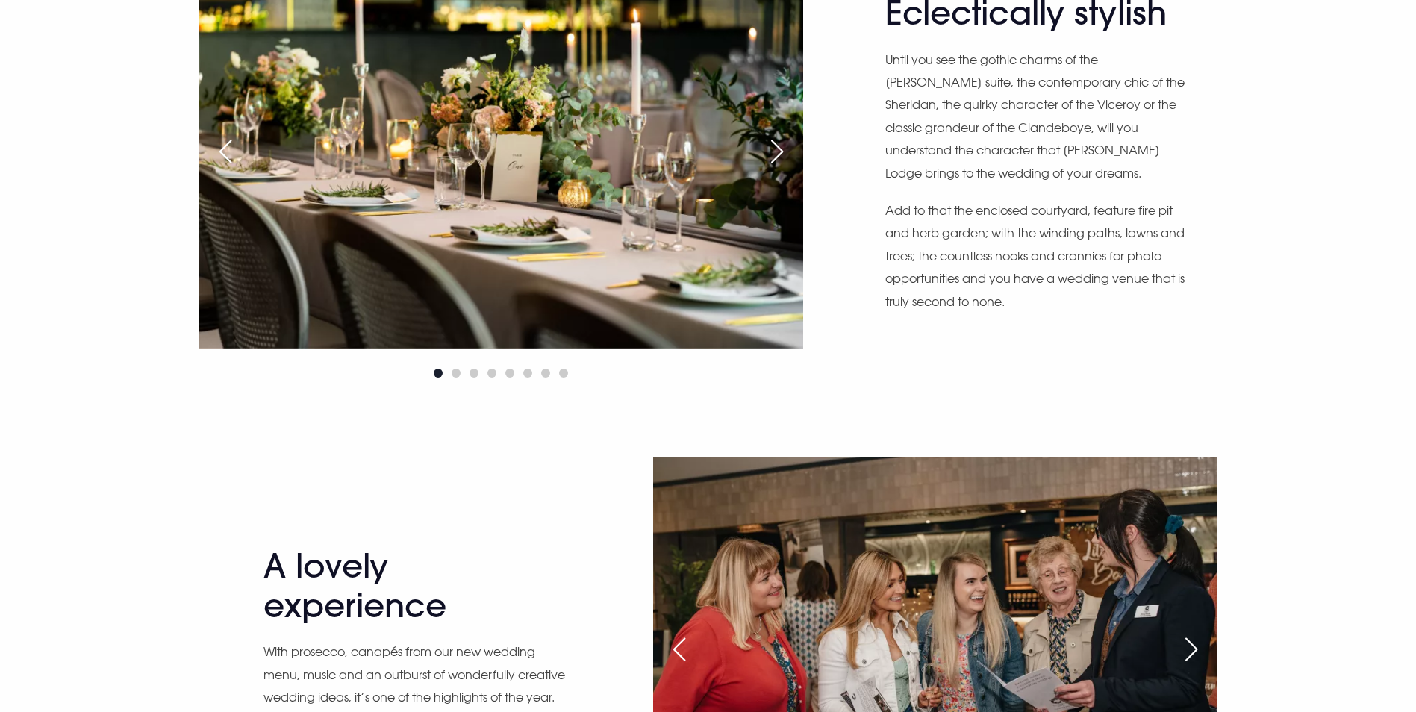
click at [779, 168] on div "Next slide" at bounding box center [776, 151] width 37 height 33
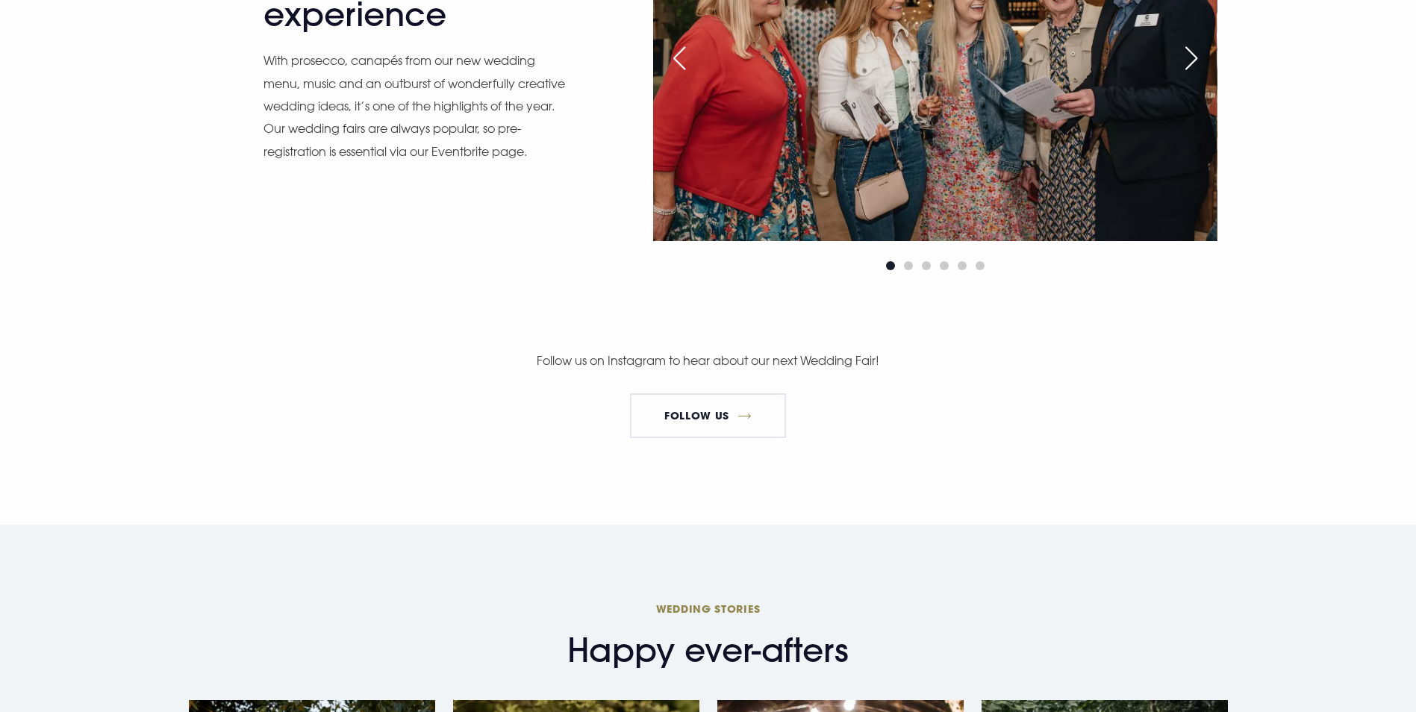
scroll to position [2537, 0]
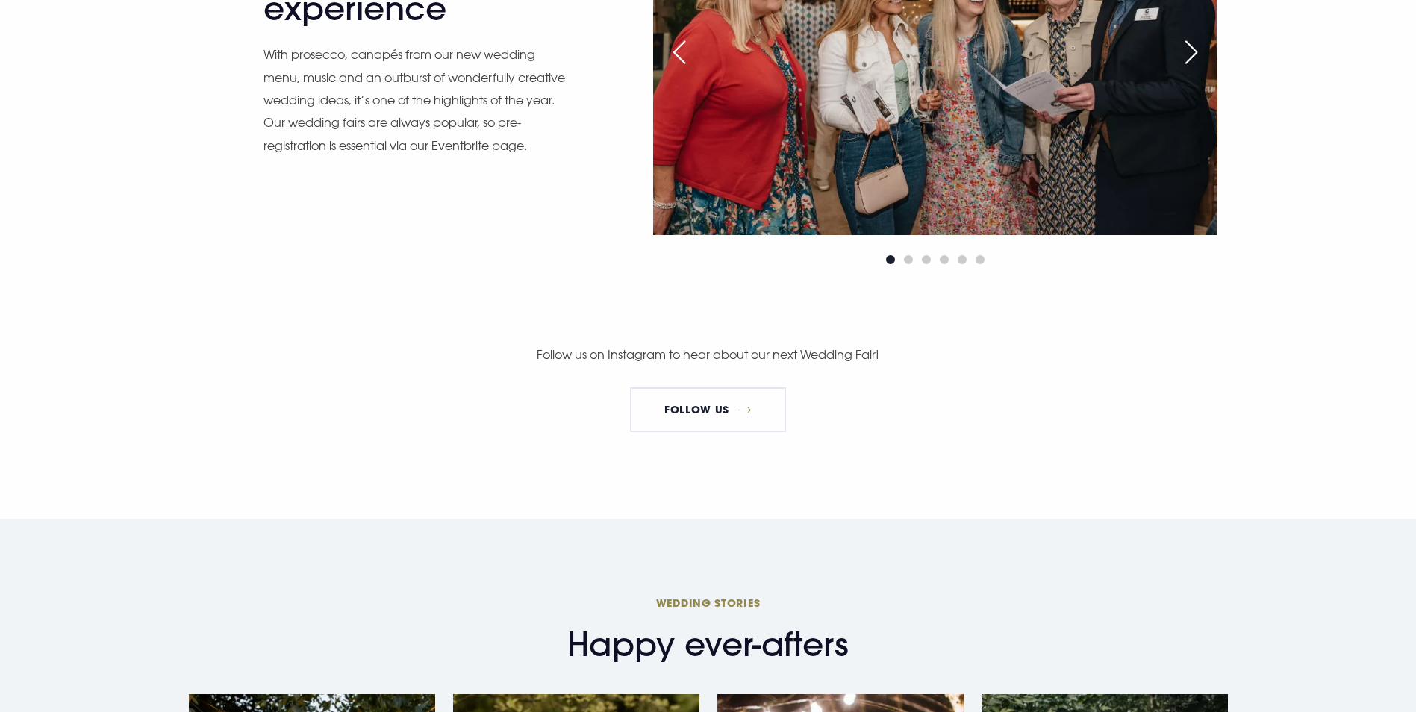
click at [1189, 69] on div "Next slide" at bounding box center [1191, 52] width 37 height 33
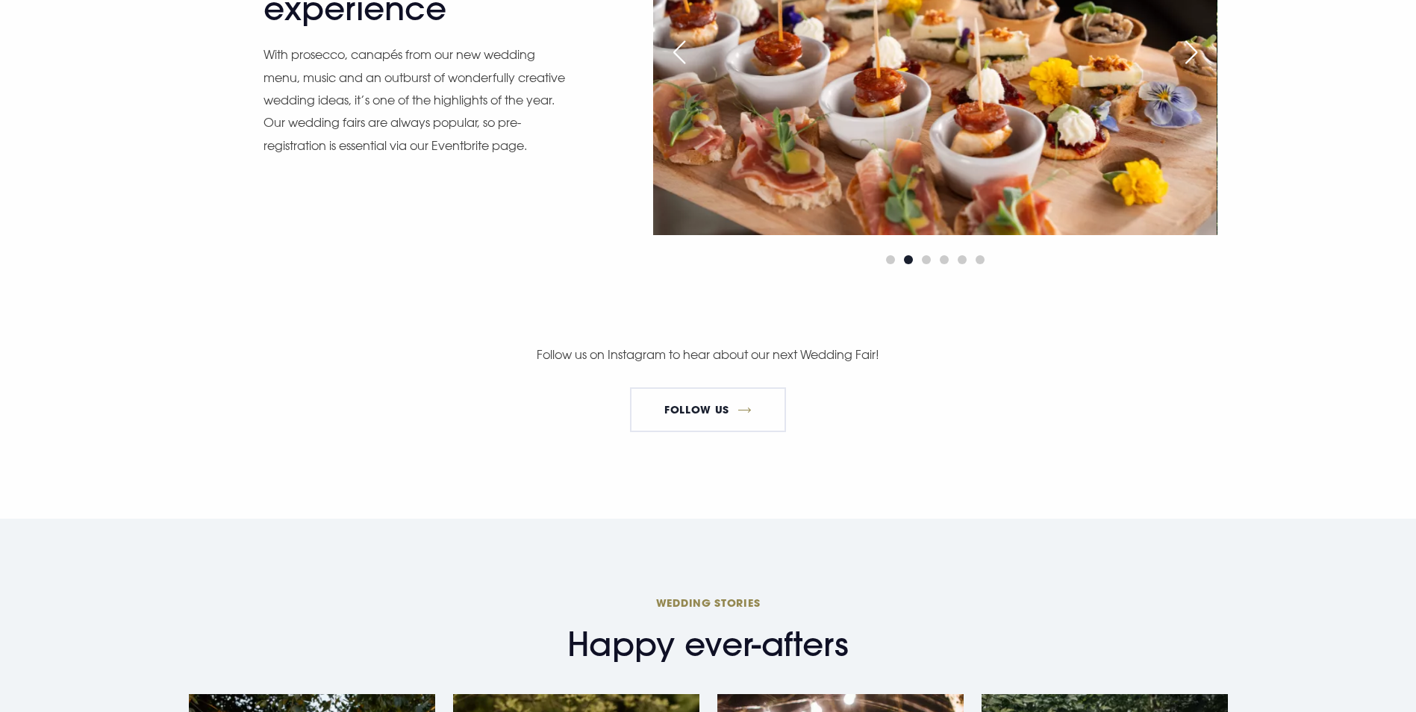
click at [1189, 69] on div "Next slide" at bounding box center [1191, 52] width 37 height 33
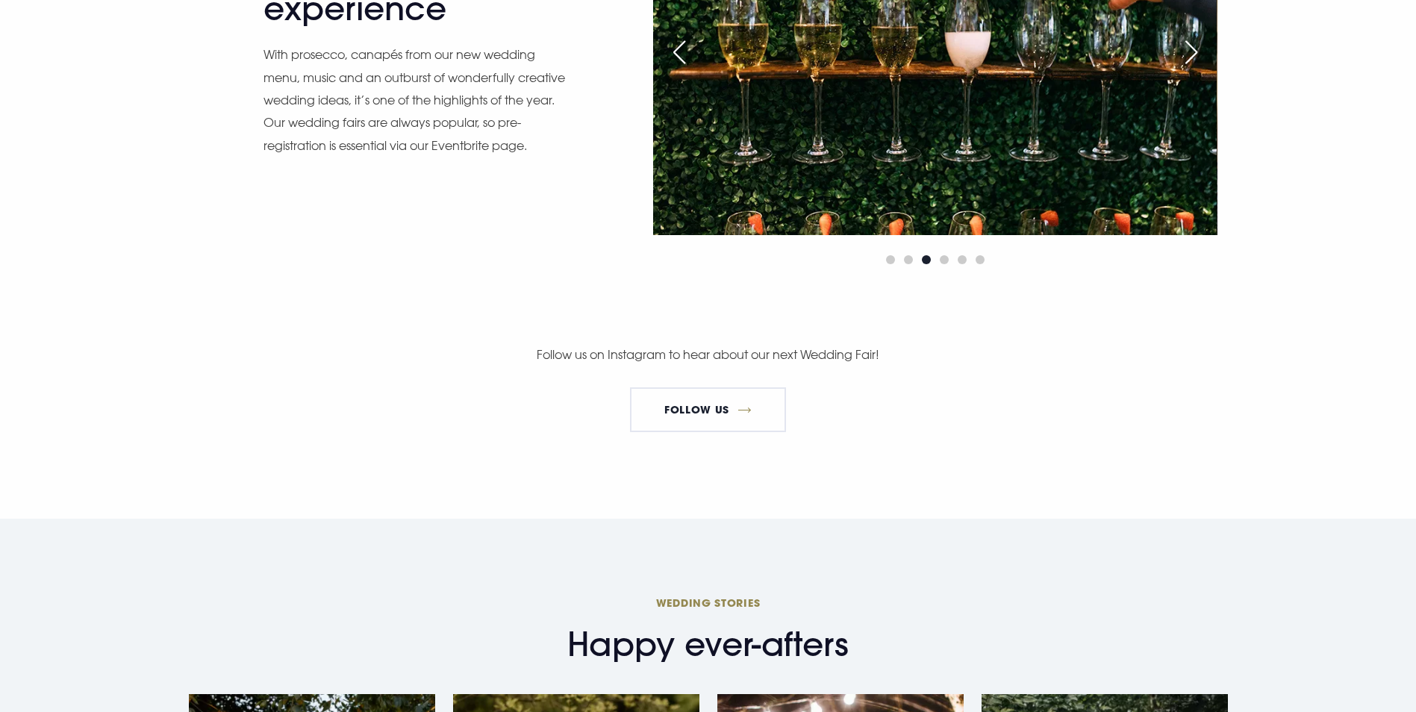
click at [1189, 69] on div "Next slide" at bounding box center [1191, 52] width 37 height 33
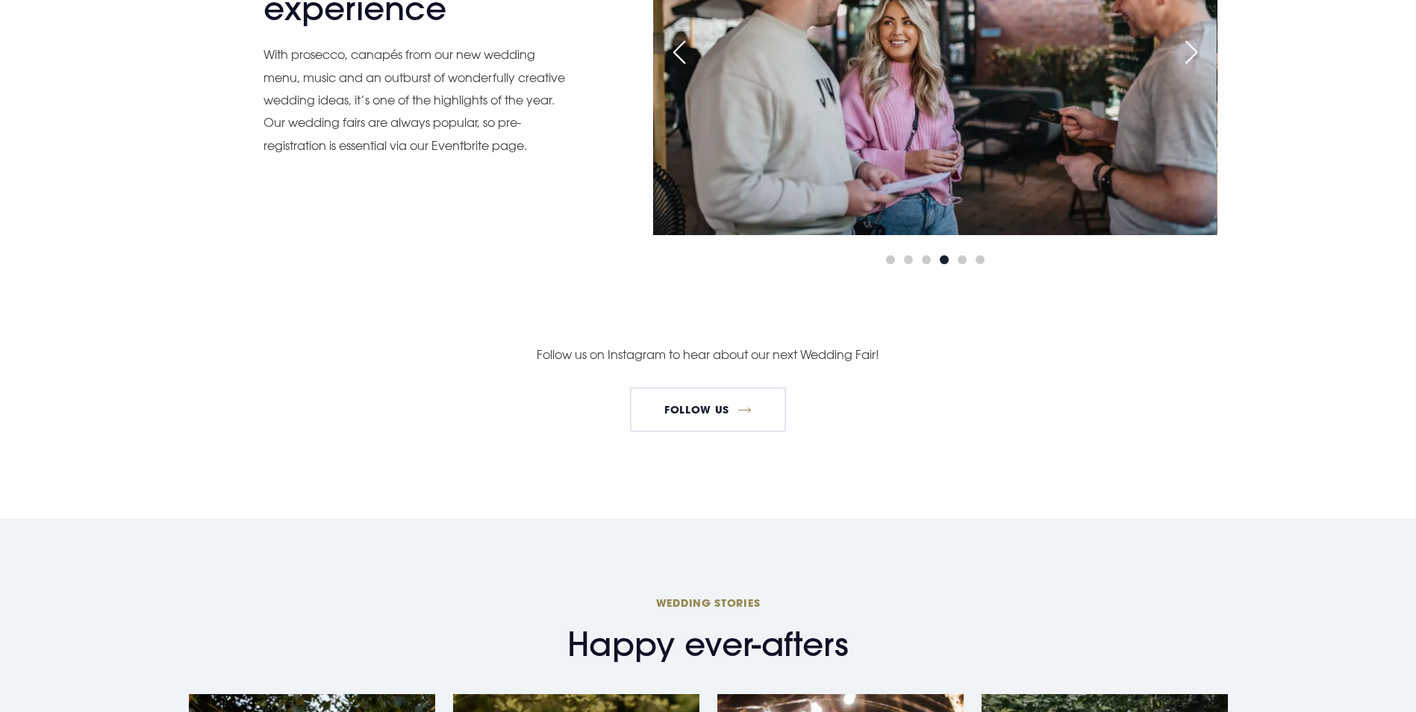
click at [1189, 69] on div "Next slide" at bounding box center [1191, 52] width 37 height 33
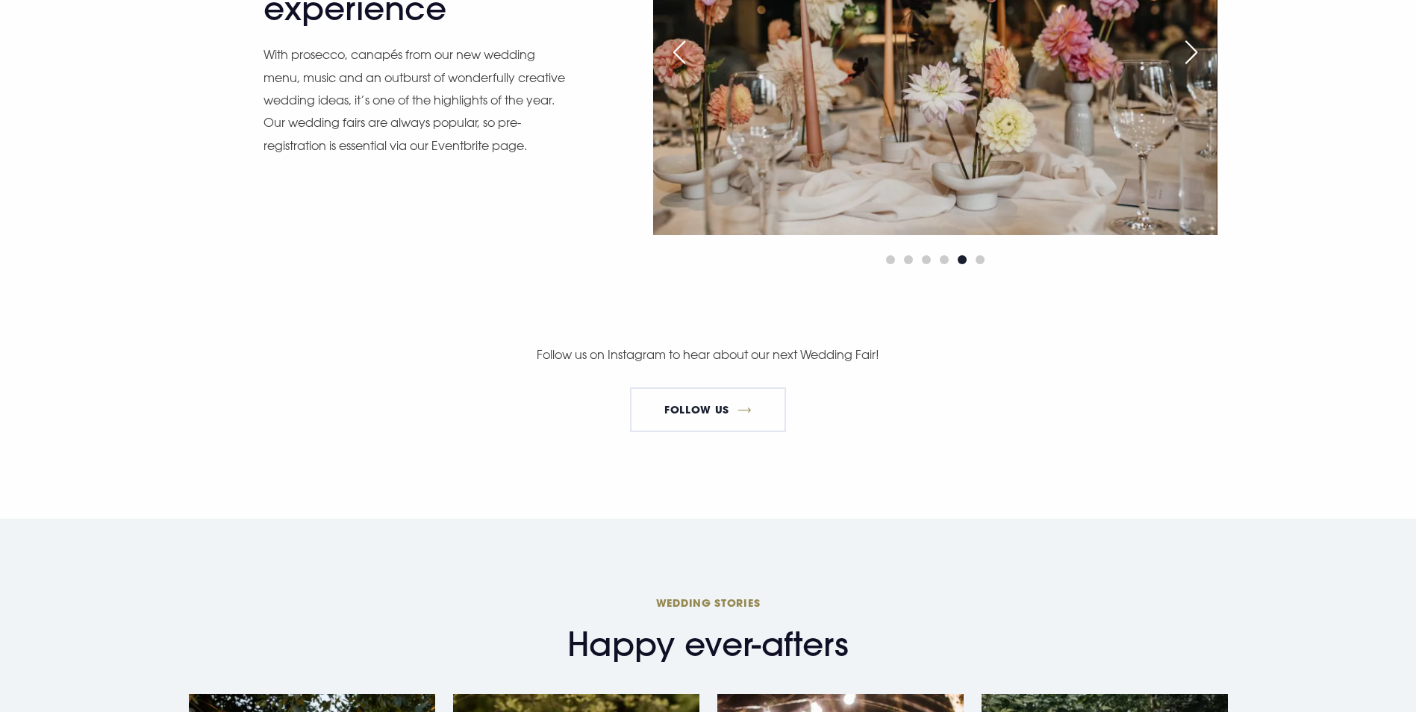
click at [1189, 69] on div "Next slide" at bounding box center [1191, 52] width 37 height 33
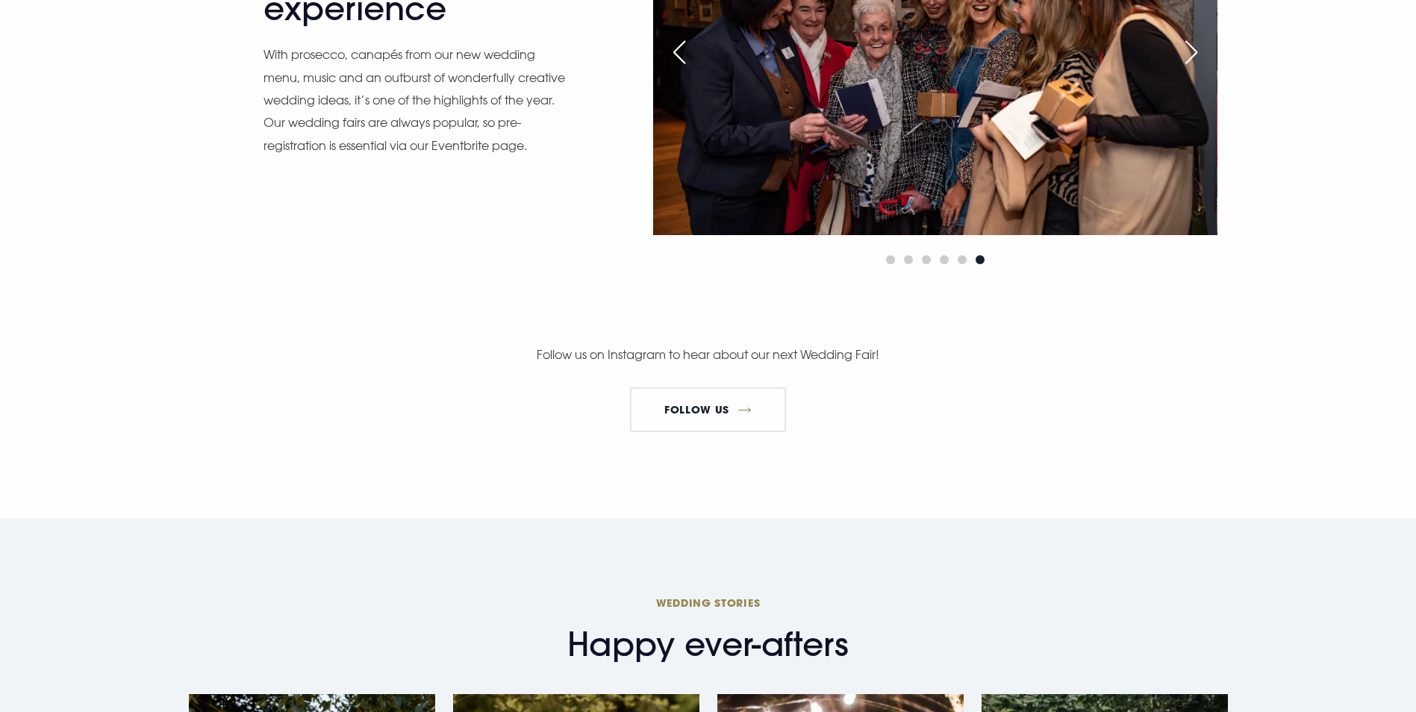
click at [1189, 69] on div "Next slide" at bounding box center [1191, 52] width 37 height 33
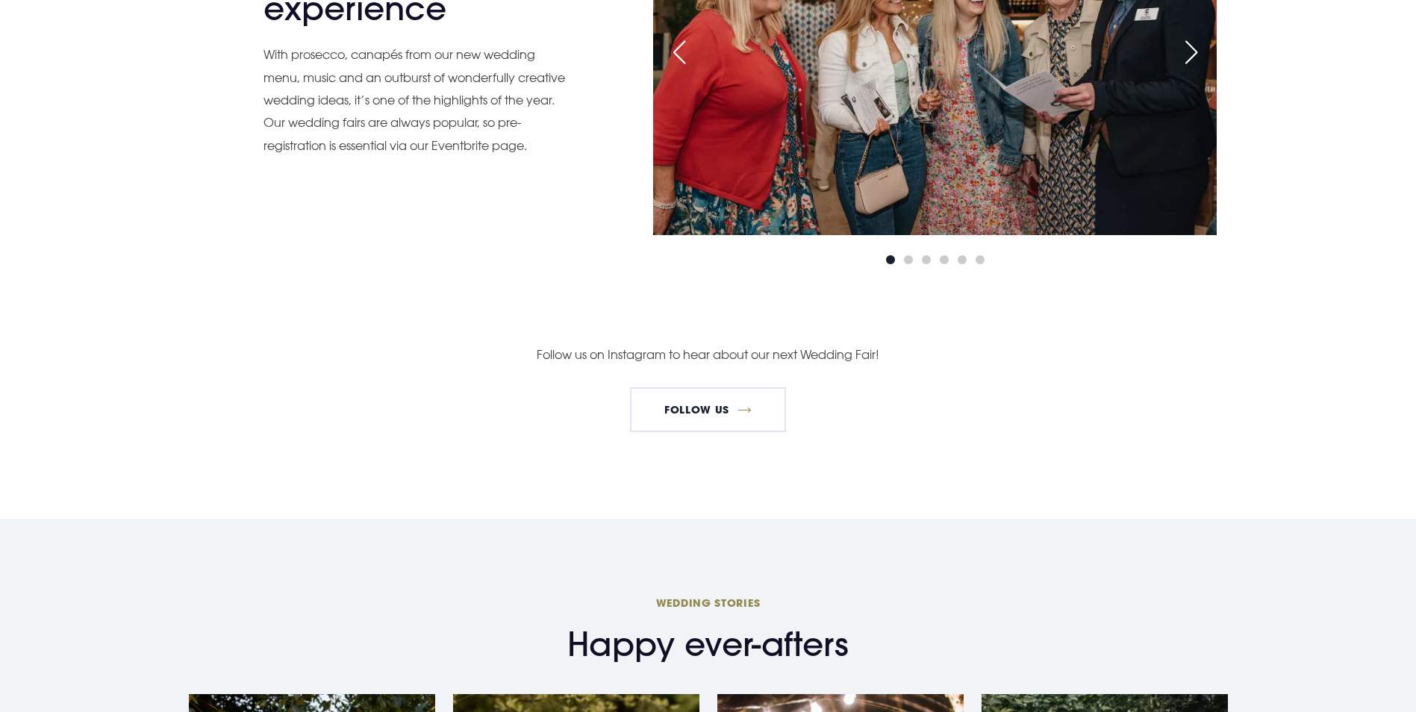
click at [1189, 69] on div "Next slide" at bounding box center [1191, 52] width 37 height 33
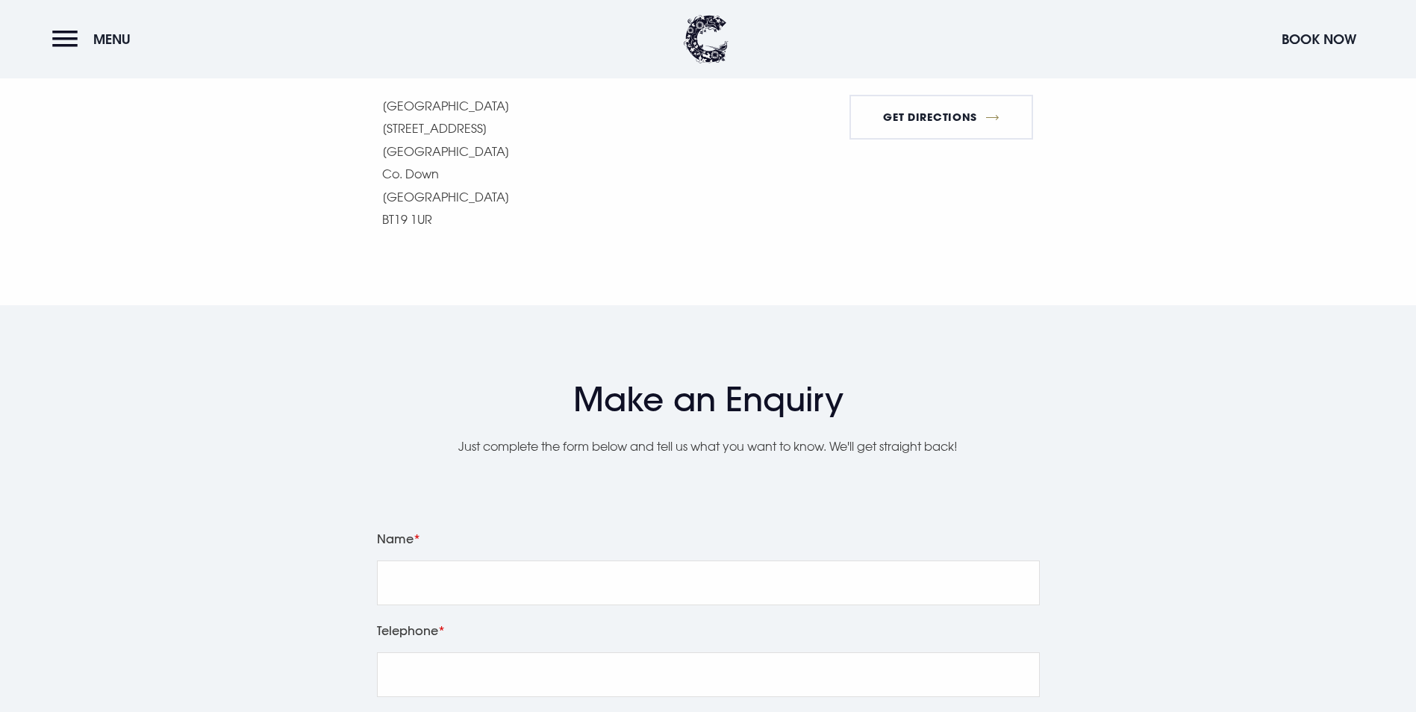
scroll to position [1493, 0]
